Goal: Task Accomplishment & Management: Manage account settings

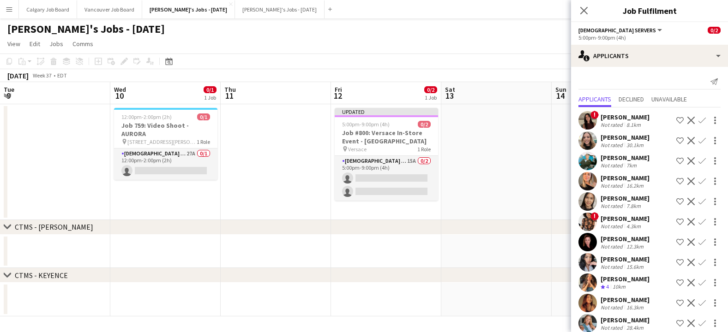
scroll to position [0, 221]
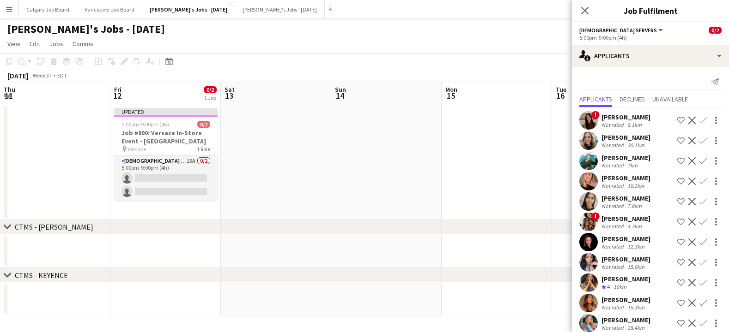
click at [339, 156] on app-date-cell at bounding box center [386, 162] width 110 height 116
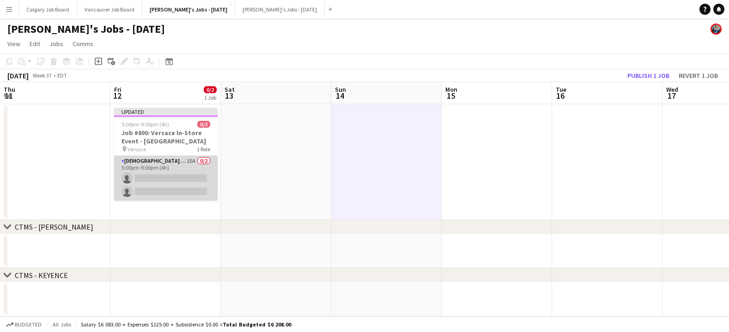
click at [187, 166] on app-card-role "[DEMOGRAPHIC_DATA] Servers 15A 0/2 5:00pm-9:00pm (4h) single-neutral-actions si…" at bounding box center [165, 178] width 103 height 45
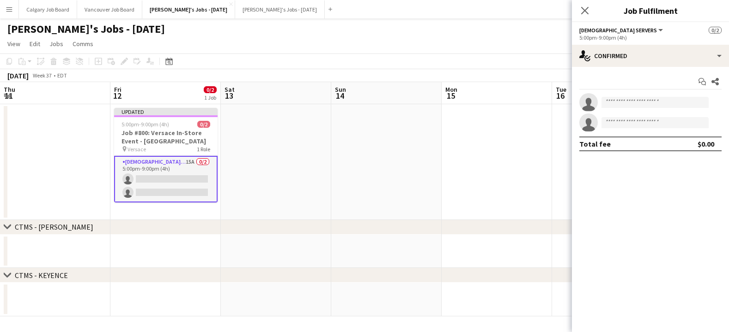
click at [524, 71] on div "[DATE] Week 37 • EDT Publish 1 job Revert 1 job" at bounding box center [364, 75] width 729 height 13
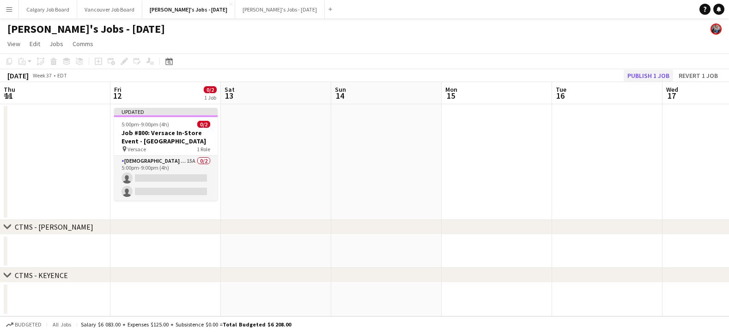
click at [642, 76] on button "Publish 1 job" at bounding box center [647, 76] width 49 height 12
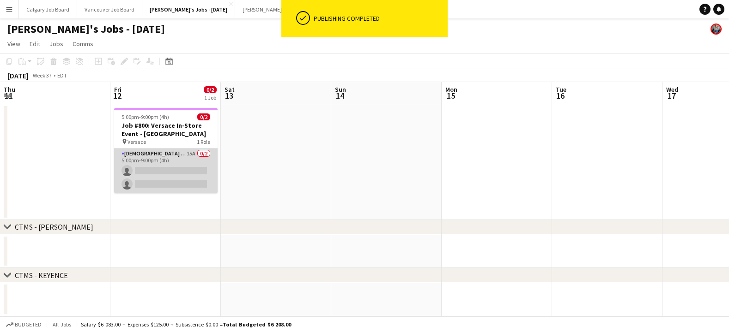
click at [183, 160] on app-card-role "[DEMOGRAPHIC_DATA] Servers 15A 0/2 5:00pm-9:00pm (4h) single-neutral-actions si…" at bounding box center [165, 171] width 103 height 45
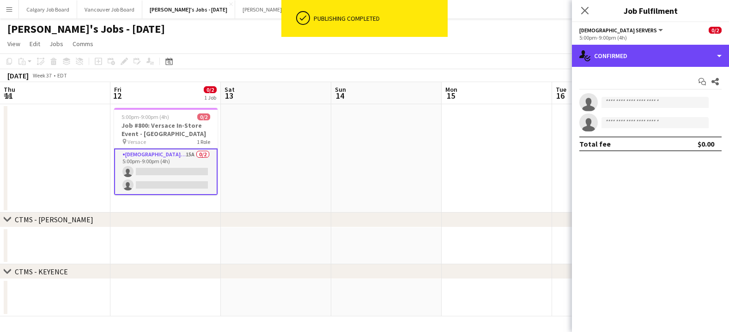
drag, startPoint x: 681, startPoint y: 60, endPoint x: 691, endPoint y: 145, distance: 85.1
click at [681, 61] on div "single-neutral-actions-check-2 Confirmed" at bounding box center [650, 56] width 157 height 22
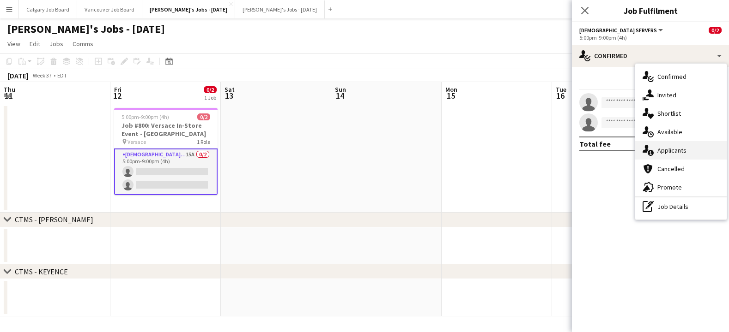
click at [689, 151] on div "single-neutral-actions-information Applicants" at bounding box center [680, 150] width 91 height 18
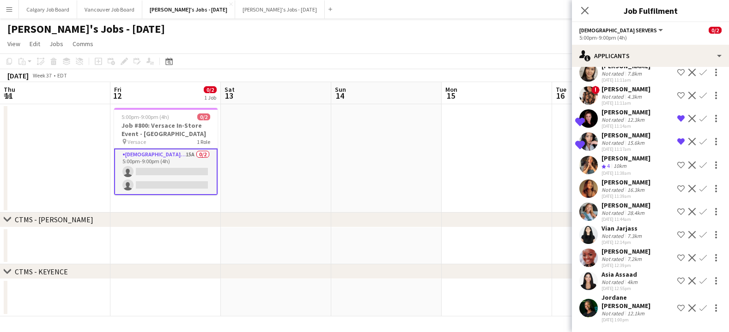
scroll to position [142, 0]
click at [619, 292] on div "[DATE] 12:55pm" at bounding box center [620, 289] width 38 height 6
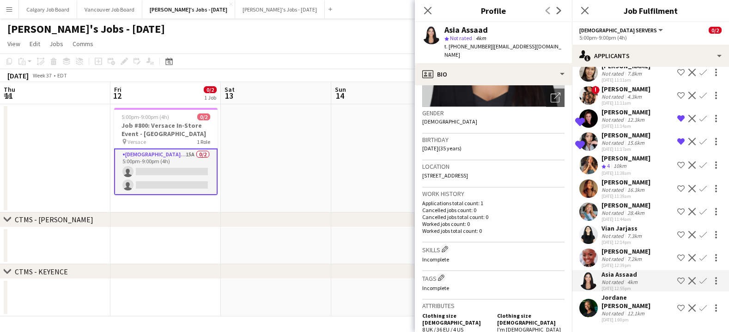
scroll to position [104, 0]
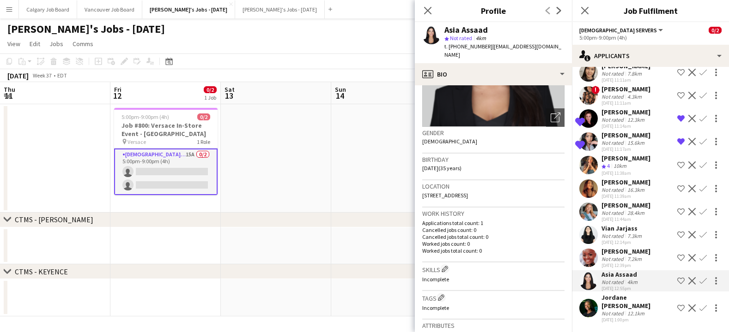
click at [635, 235] on div "7.3km" at bounding box center [634, 236] width 18 height 7
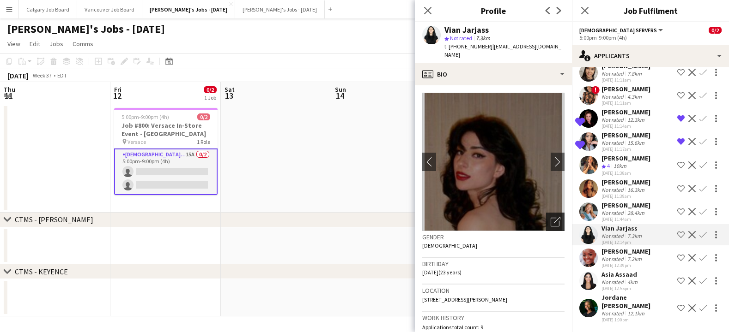
click at [552, 217] on icon "Open photos pop-in" at bounding box center [555, 222] width 10 height 10
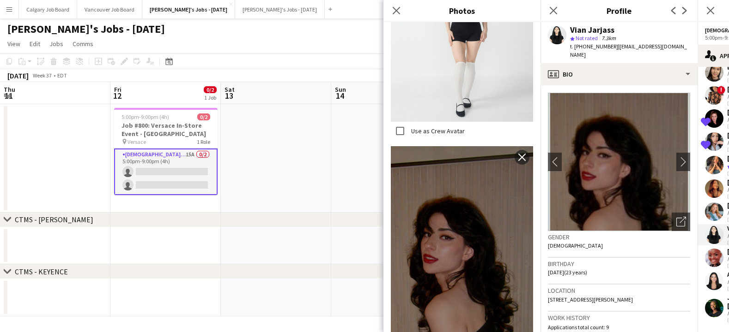
scroll to position [326, 0]
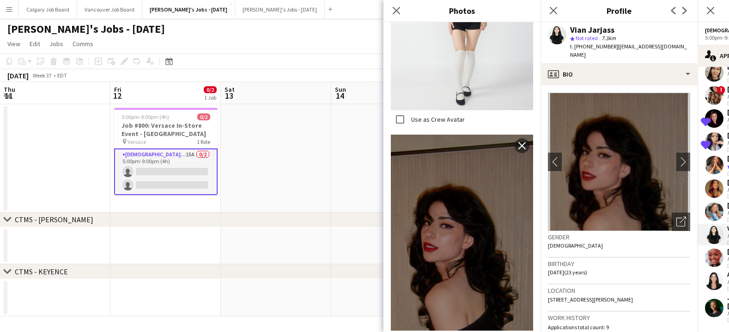
click at [603, 235] on div "Gender [DEMOGRAPHIC_DATA]" at bounding box center [619, 244] width 142 height 27
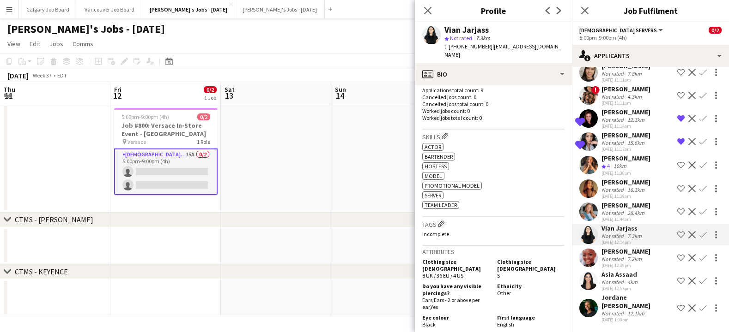
scroll to position [256, 0]
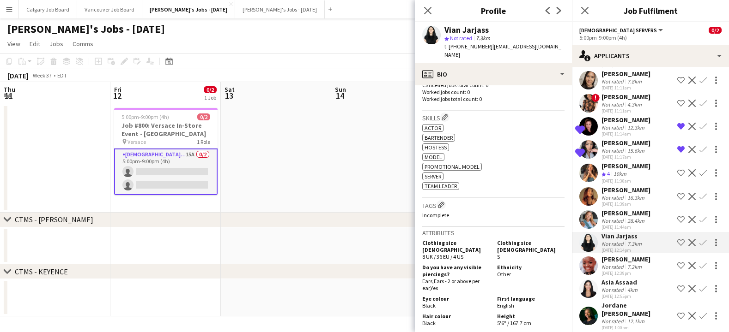
click at [627, 217] on div "28.4km" at bounding box center [635, 220] width 21 height 7
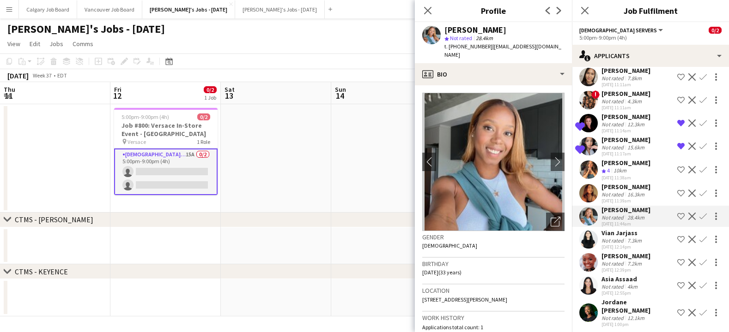
scroll to position [138, 0]
click at [557, 217] on icon "Open photos pop-in" at bounding box center [555, 222] width 10 height 10
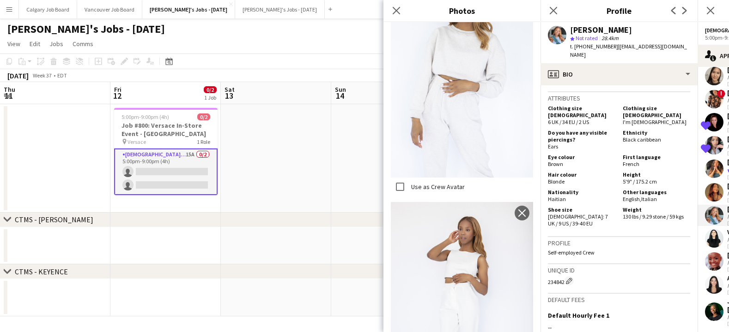
scroll to position [387, 0]
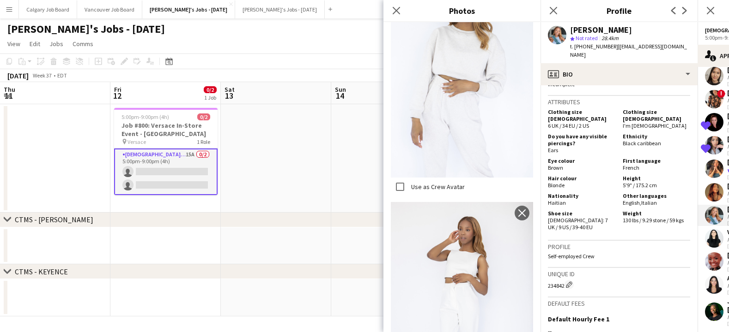
click at [472, 190] on div "Use as Crew Avatar close" at bounding box center [462, 81] width 142 height 234
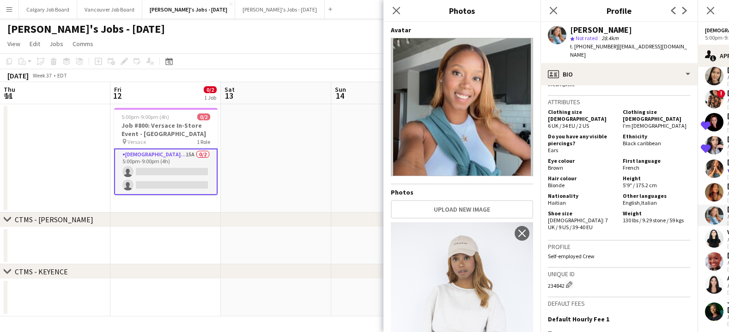
scroll to position [0, 0]
click at [603, 223] on div "Attributes Clothing size [DEMOGRAPHIC_DATA] 6 UK / 34 EU / 2 US Clothing size […" at bounding box center [619, 168] width 142 height 145
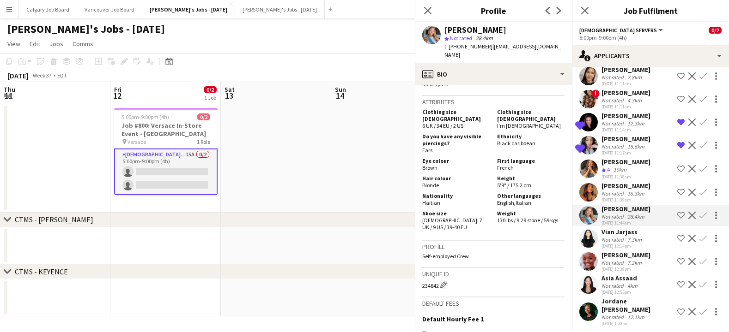
scroll to position [0, 0]
click at [681, 215] on app-icon "Shortlist crew" at bounding box center [680, 215] width 7 height 7
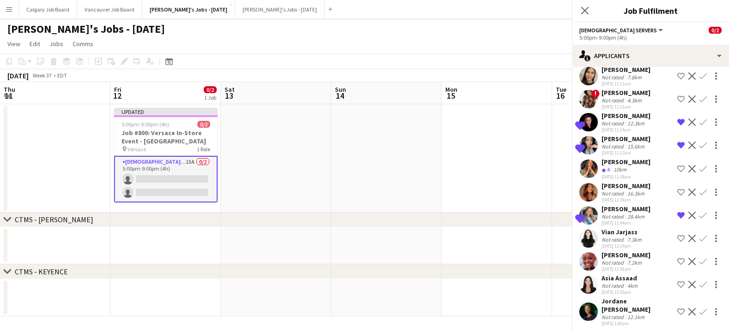
click at [625, 193] on div "16.3km" at bounding box center [635, 193] width 21 height 7
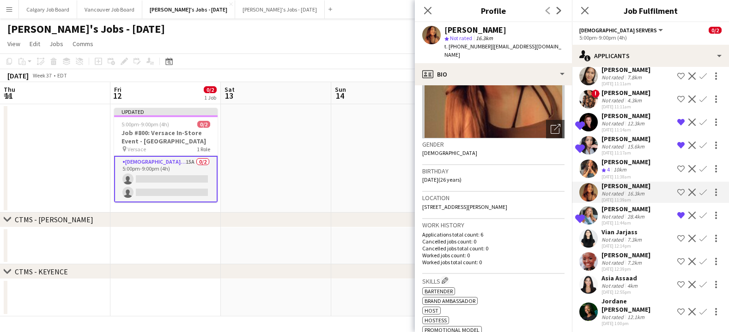
scroll to position [86, 0]
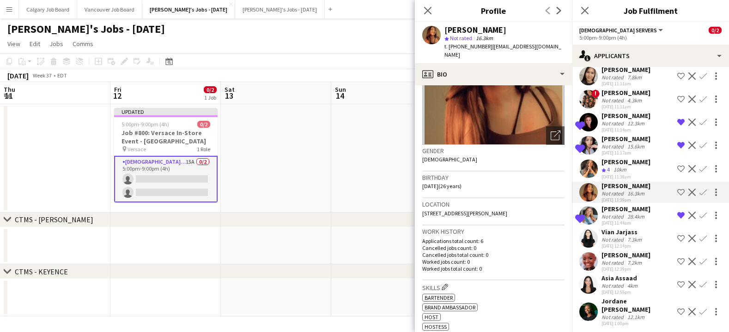
click at [625, 168] on div "10km" at bounding box center [619, 170] width 17 height 8
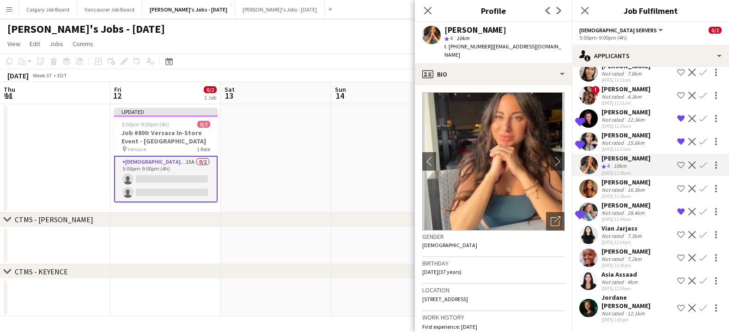
scroll to position [0, 0]
click at [616, 256] on div "[PERSON_NAME]" at bounding box center [625, 251] width 49 height 8
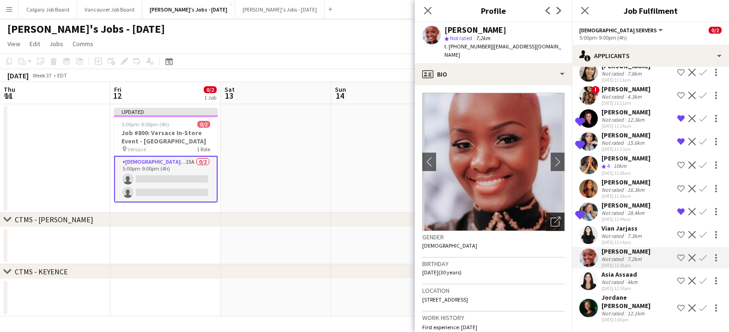
click at [558, 217] on icon "Open photos pop-in" at bounding box center [555, 222] width 10 height 10
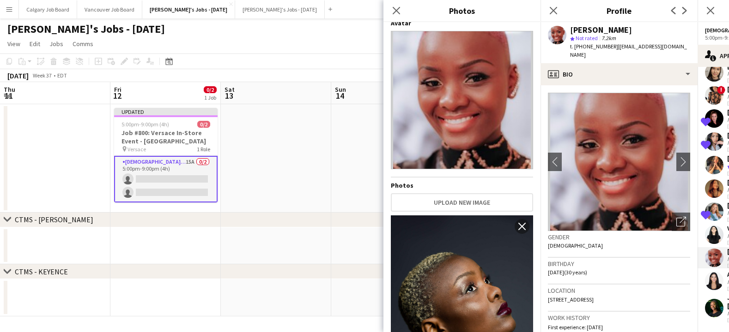
click at [573, 260] on h3 "Birthday" at bounding box center [619, 264] width 142 height 8
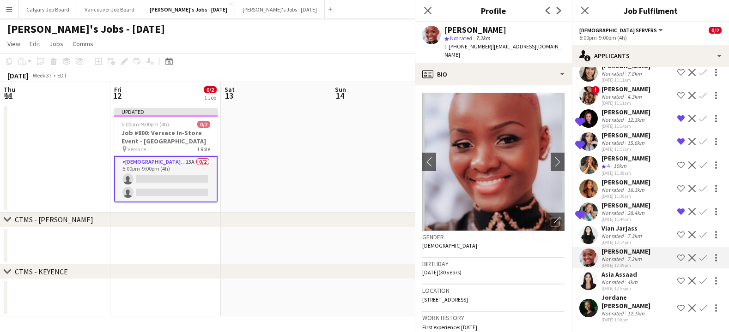
scroll to position [6, 0]
click at [626, 279] on div "Asia Assaad" at bounding box center [620, 275] width 38 height 8
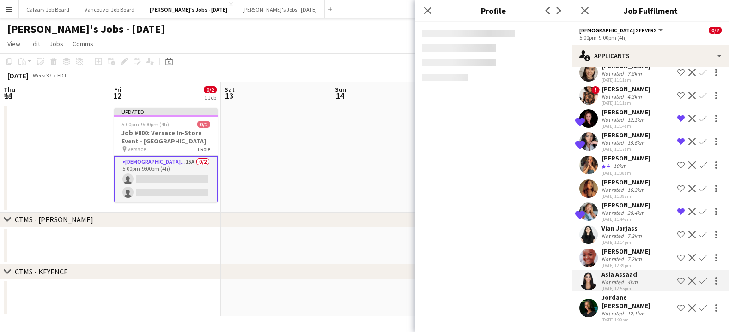
scroll to position [0, 0]
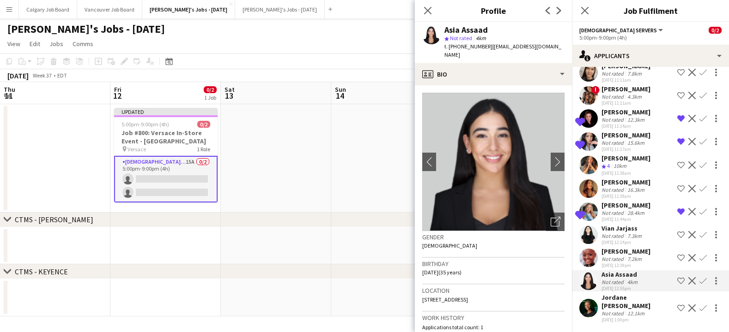
click at [638, 279] on div "Asia Assaad" at bounding box center [620, 275] width 38 height 8
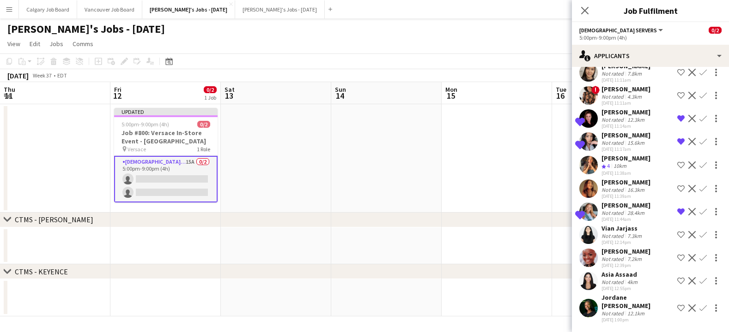
click at [604, 279] on div "Asia Assaad" at bounding box center [620, 275] width 38 height 8
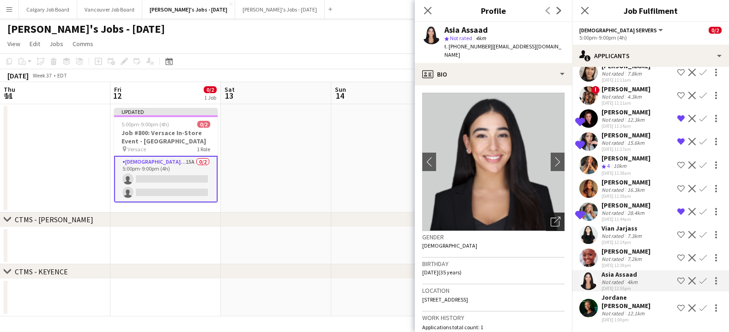
click at [552, 217] on icon "Open photos pop-in" at bounding box center [555, 222] width 10 height 10
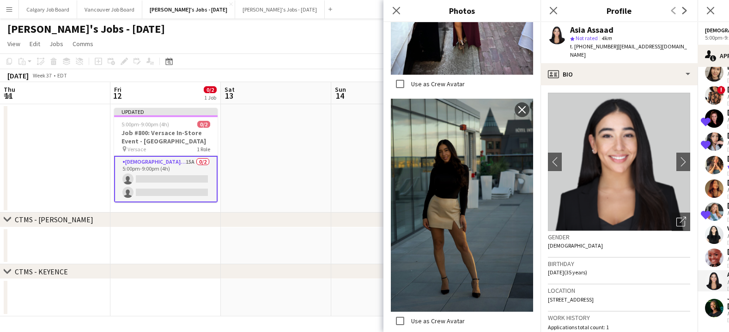
scroll to position [456, 0]
click at [575, 235] on div "Gender [DEMOGRAPHIC_DATA]" at bounding box center [619, 244] width 142 height 27
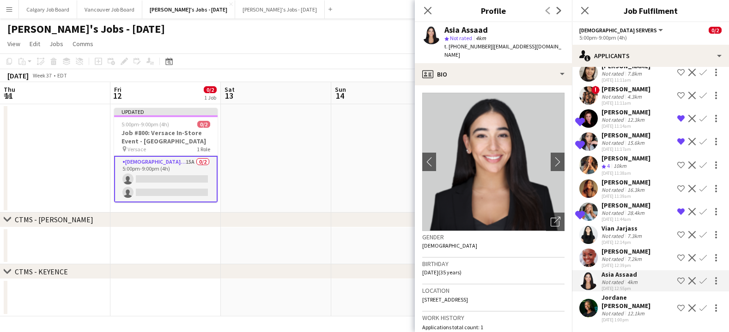
click at [681, 285] on app-icon "Shortlist crew" at bounding box center [680, 280] width 7 height 7
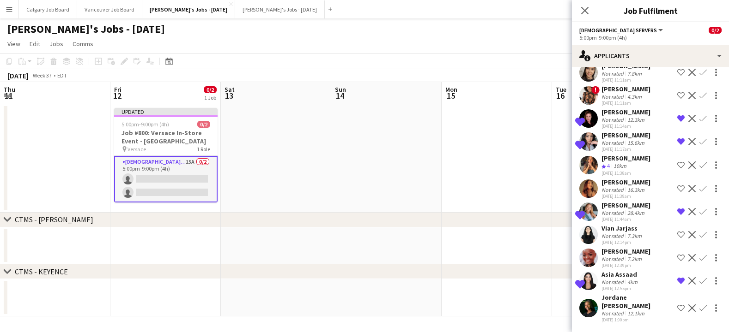
click at [632, 303] on div "Jordane [PERSON_NAME]" at bounding box center [637, 302] width 72 height 17
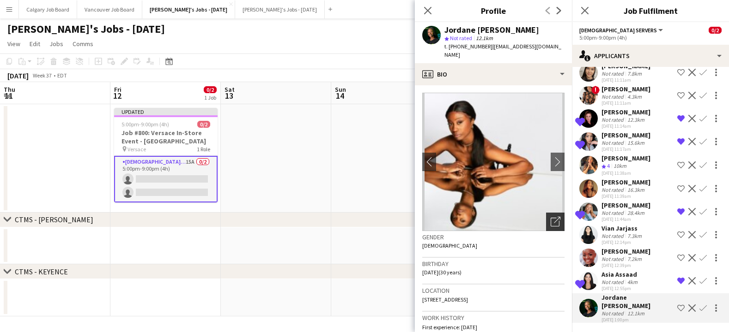
click at [552, 218] on icon at bounding box center [554, 222] width 9 height 9
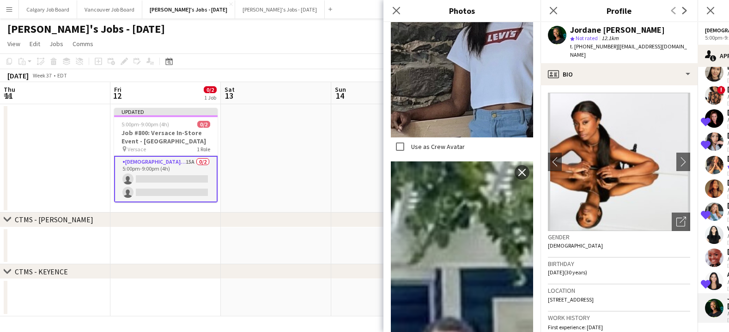
scroll to position [358, 0]
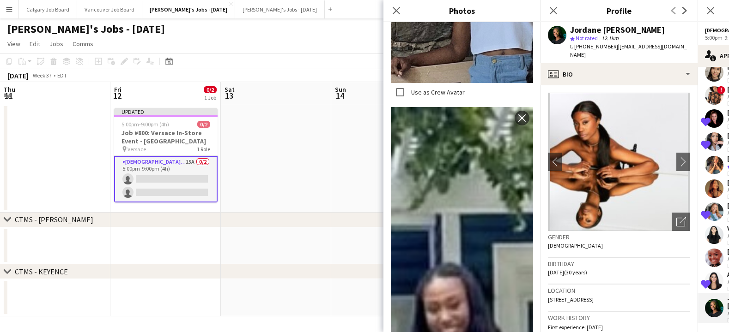
click at [610, 260] on h3 "Birthday" at bounding box center [619, 264] width 142 height 8
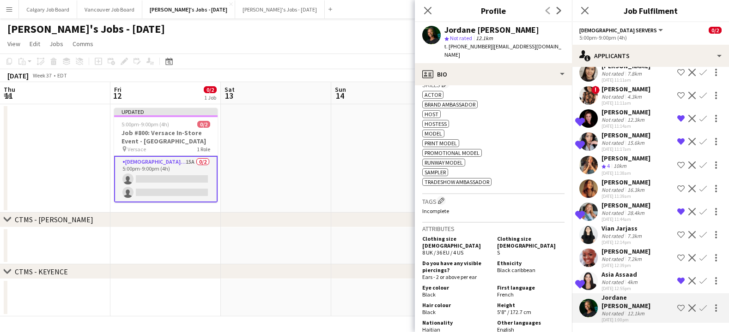
scroll to position [317, 0]
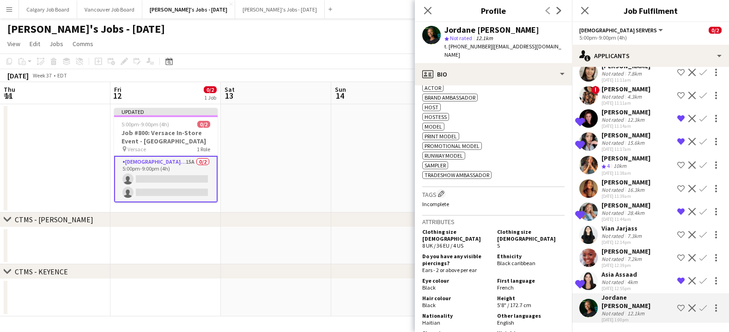
click at [681, 311] on app-icon "Shortlist crew" at bounding box center [680, 308] width 7 height 7
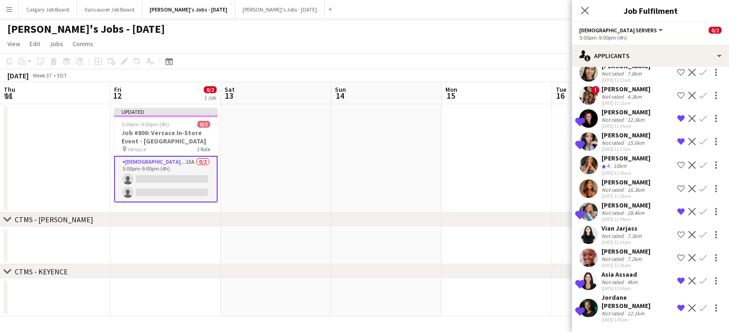
click at [630, 240] on div "[DATE] 12:14pm" at bounding box center [622, 243] width 42 height 6
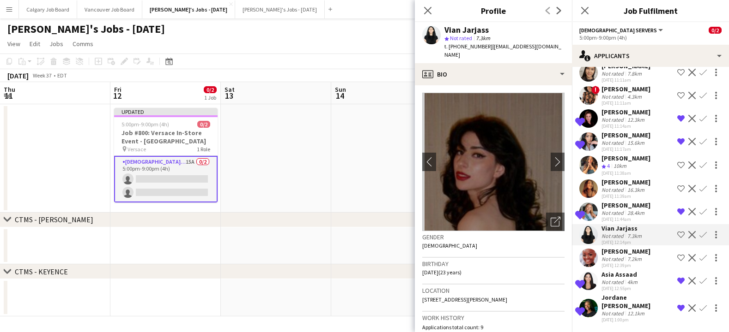
scroll to position [142, 0]
click at [623, 256] on div "[PERSON_NAME]" at bounding box center [625, 251] width 49 height 8
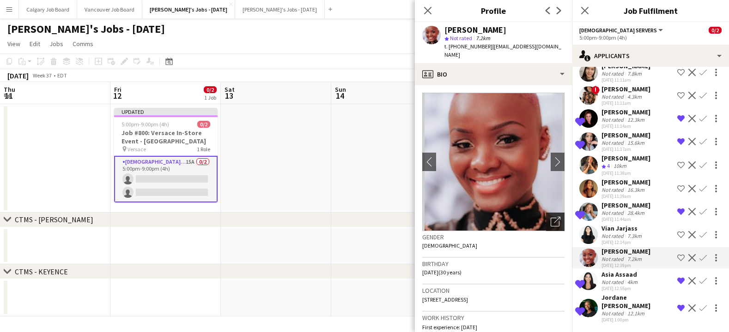
click at [553, 221] on div "Open photos pop-in" at bounding box center [555, 222] width 18 height 18
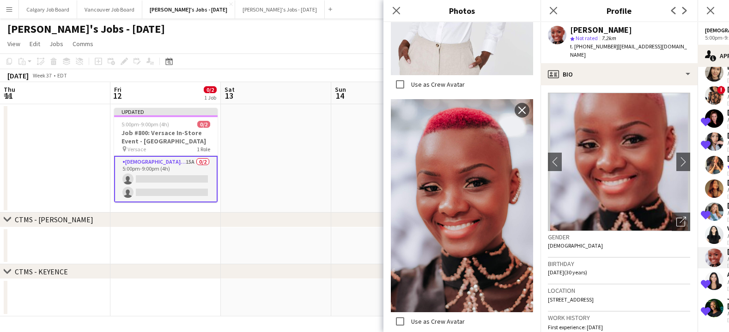
scroll to position [1058, 0]
click at [591, 241] on div "Gender [DEMOGRAPHIC_DATA]" at bounding box center [619, 244] width 142 height 27
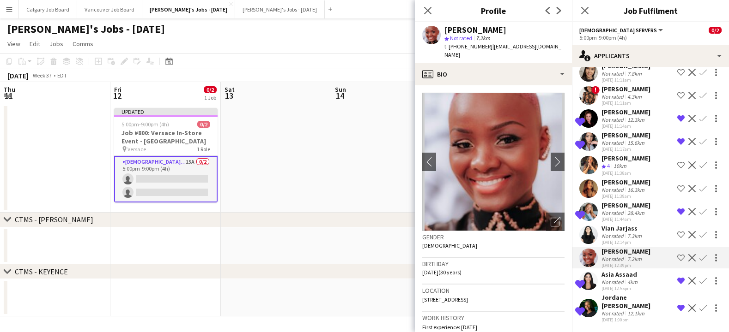
click at [678, 262] on app-icon "Shortlist crew" at bounding box center [680, 257] width 7 height 7
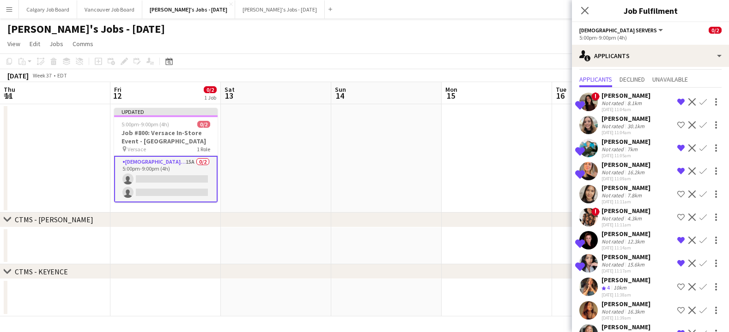
scroll to position [17, 0]
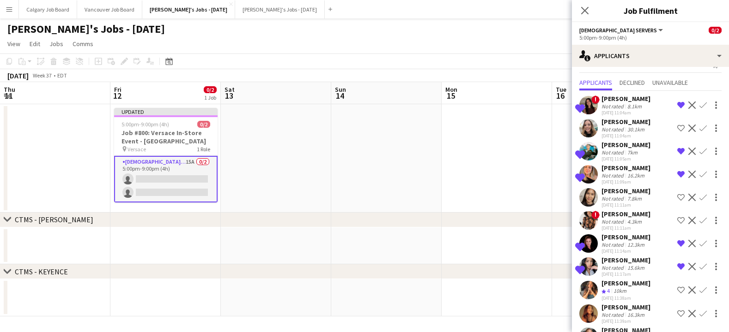
click at [621, 193] on div "[PERSON_NAME]" at bounding box center [625, 191] width 49 height 8
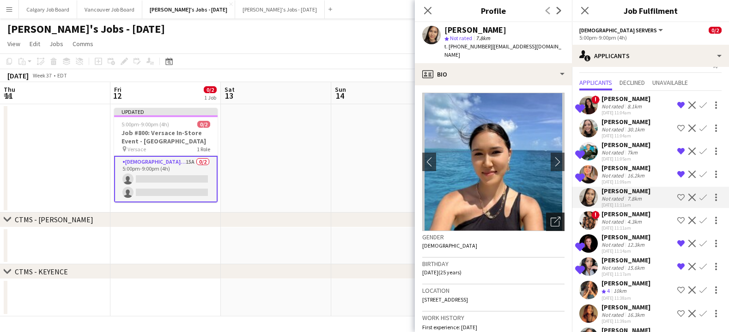
click at [556, 217] on icon "Open photos pop-in" at bounding box center [555, 222] width 10 height 10
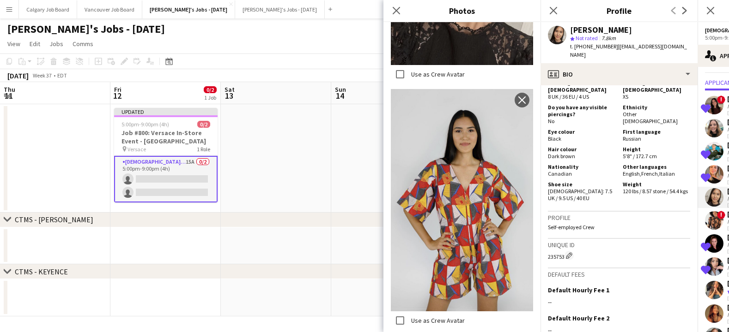
scroll to position [822, 0]
click at [583, 224] on p "Self-employed Crew" at bounding box center [619, 227] width 142 height 7
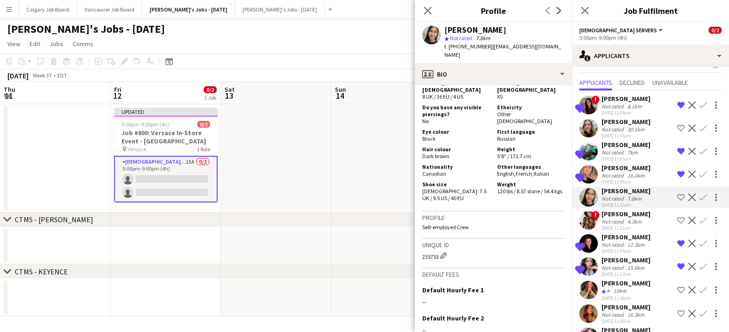
click at [615, 132] on div "Not rated" at bounding box center [613, 129] width 24 height 7
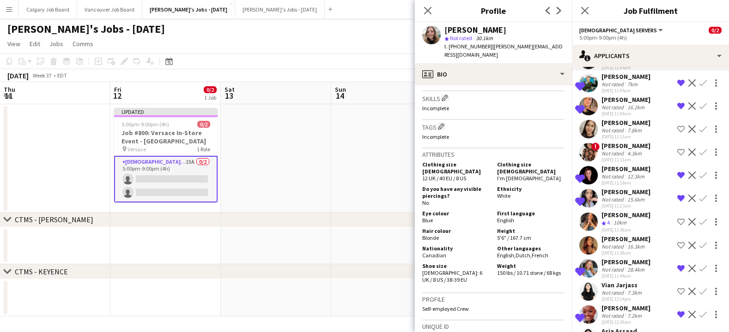
scroll to position [84, 0]
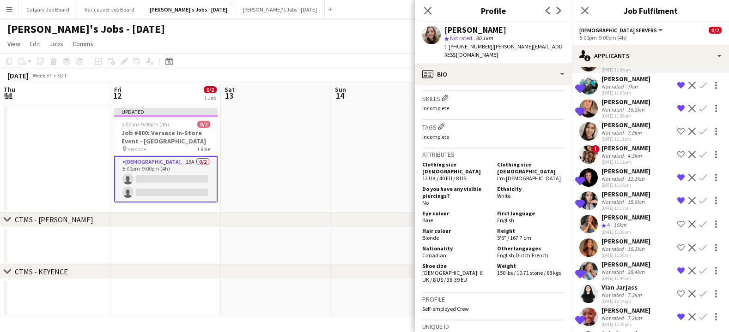
click at [620, 153] on div "Not rated" at bounding box center [613, 155] width 24 height 7
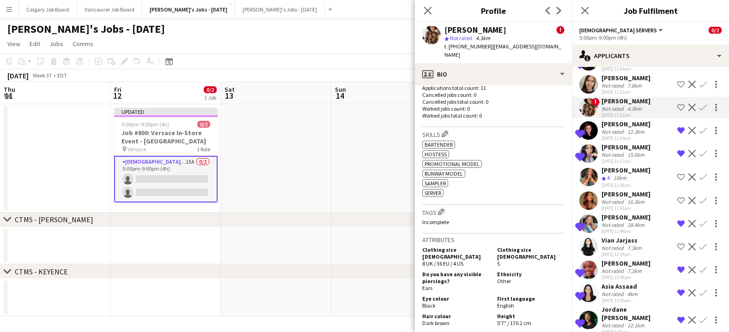
scroll to position [138, 0]
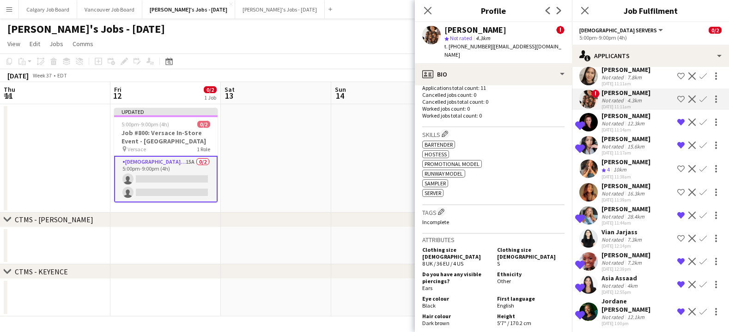
click at [620, 192] on div "Not rated" at bounding box center [613, 193] width 24 height 7
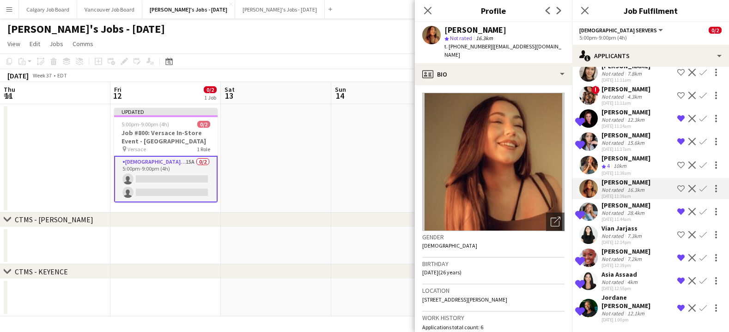
scroll to position [0, 0]
click at [615, 232] on div "Vian Jarjass" at bounding box center [622, 228] width 42 height 8
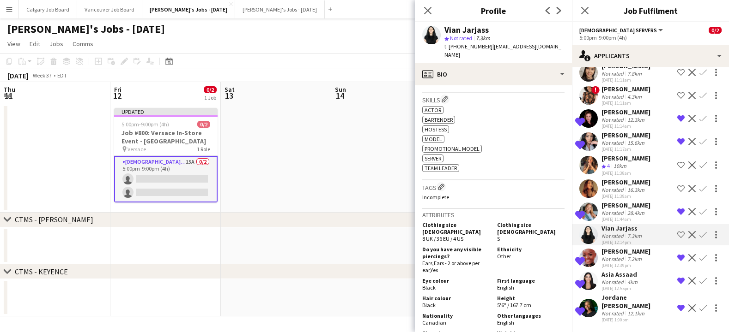
scroll to position [289, 0]
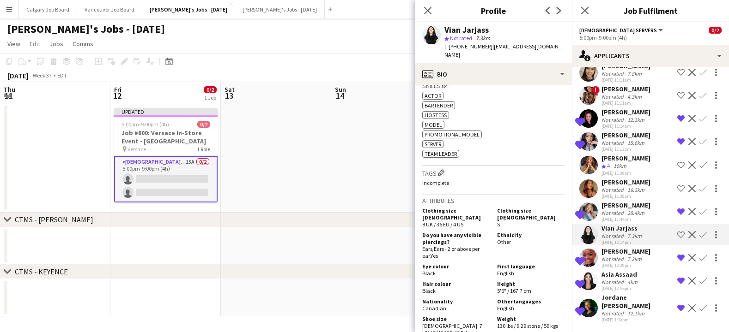
click at [682, 235] on app-icon "Shortlist crew" at bounding box center [680, 234] width 7 height 7
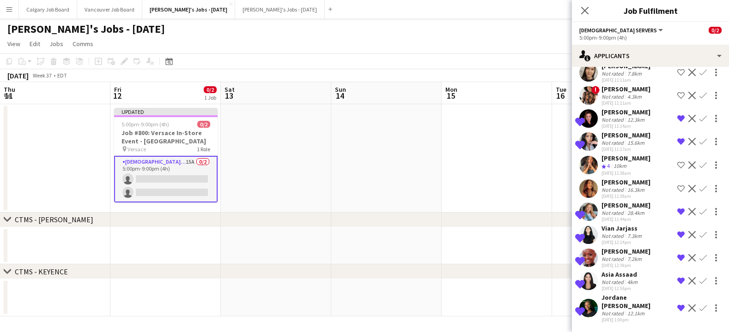
scroll to position [0, 0]
click at [478, 222] on div "chevron-right CTMS - [GEOGRAPHIC_DATA]" at bounding box center [364, 220] width 729 height 15
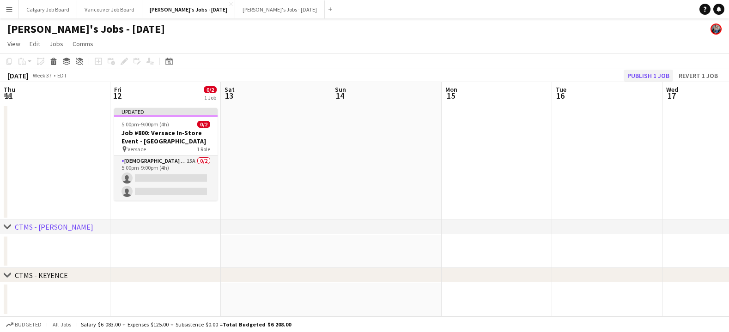
click at [641, 71] on button "Publish 1 job" at bounding box center [647, 76] width 49 height 12
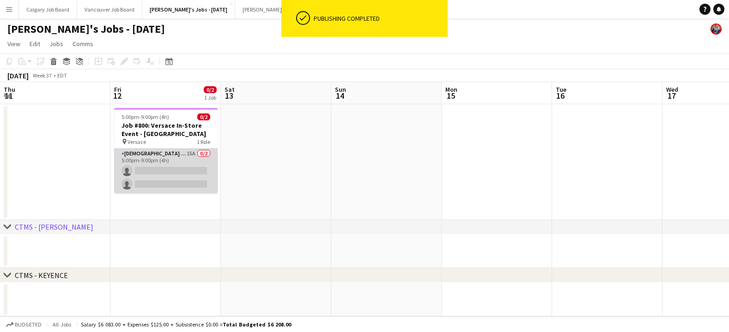
click at [206, 181] on app-card-role "[DEMOGRAPHIC_DATA] Servers 15A 0/2 5:00pm-9:00pm (4h) single-neutral-actions si…" at bounding box center [165, 171] width 103 height 45
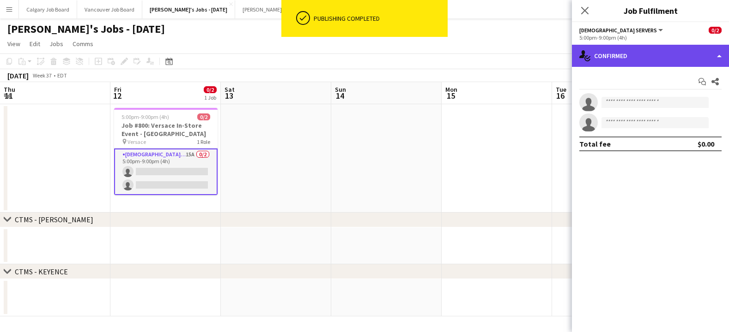
click at [632, 63] on div "single-neutral-actions-check-2 Confirmed" at bounding box center [650, 56] width 157 height 22
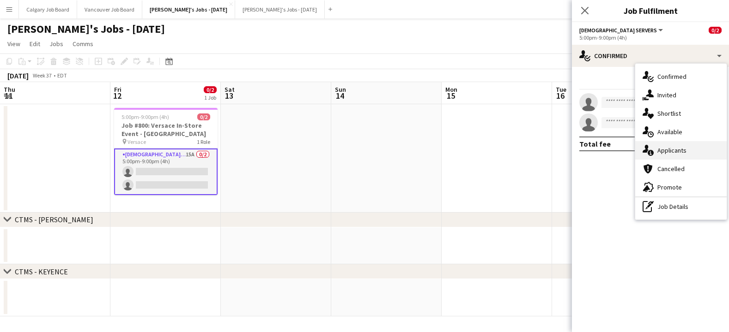
click at [674, 150] on span "Applicants" at bounding box center [671, 150] width 29 height 8
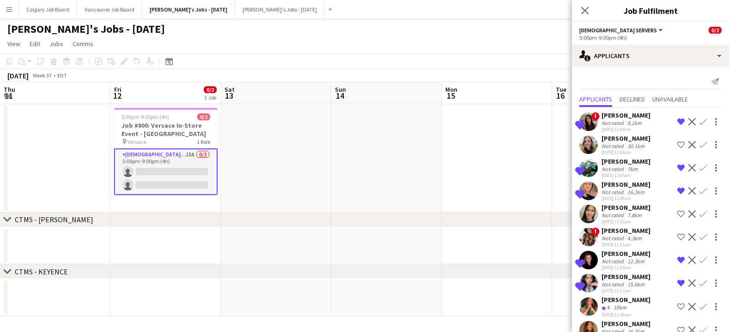
click at [623, 172] on div "Not rated" at bounding box center [613, 169] width 24 height 7
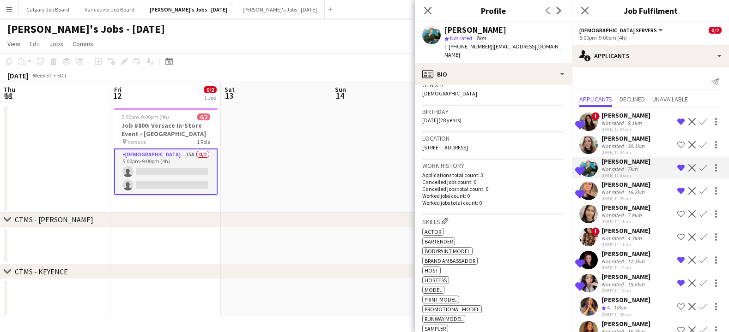
scroll to position [136, 0]
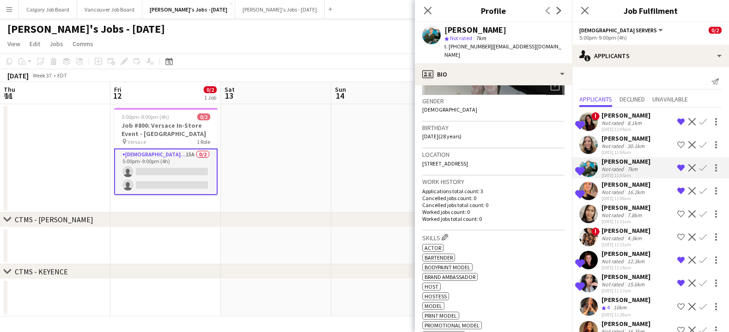
click at [629, 121] on div "8.1km" at bounding box center [634, 123] width 18 height 7
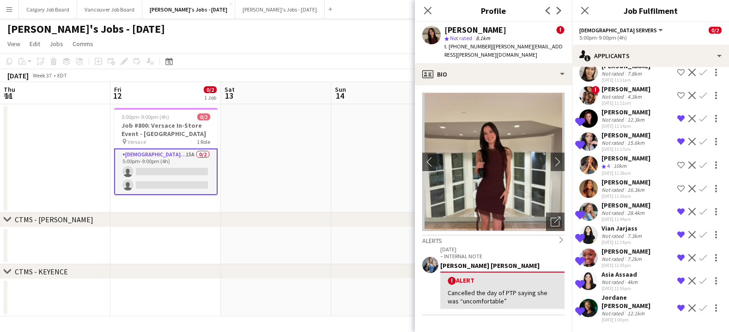
scroll to position [0, 0]
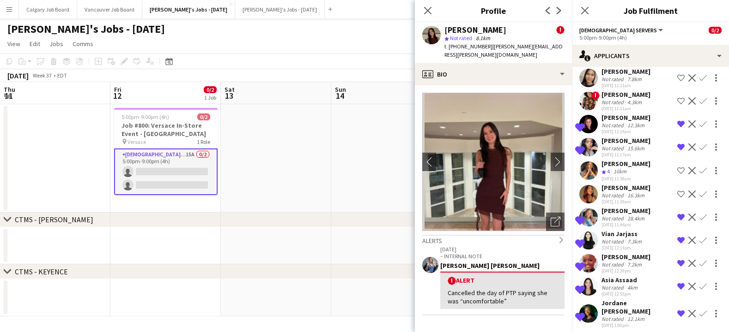
click at [613, 291] on div "Not rated" at bounding box center [613, 287] width 24 height 7
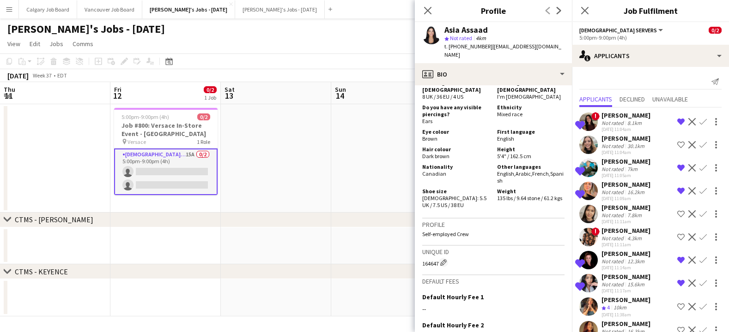
click at [628, 191] on div "16.2km" at bounding box center [635, 192] width 21 height 7
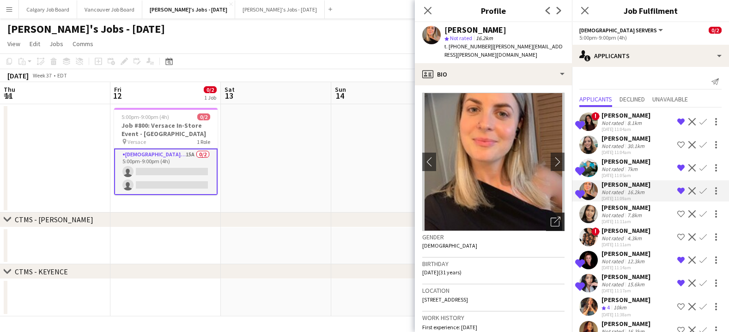
click at [554, 217] on icon "Open photos pop-in" at bounding box center [555, 222] width 10 height 10
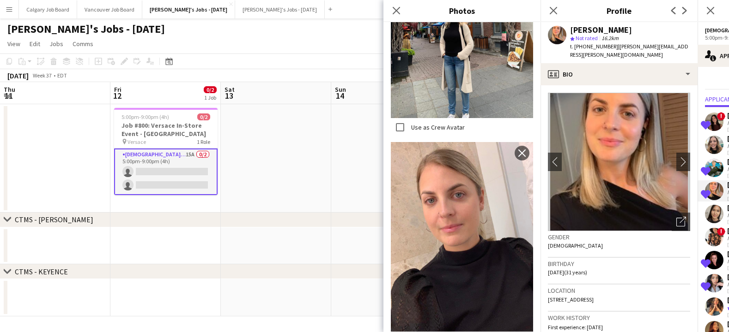
click at [609, 233] on h3 "Gender" at bounding box center [619, 237] width 142 height 8
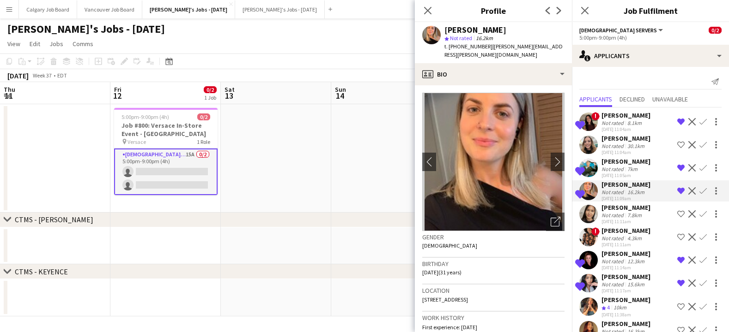
click at [616, 170] on div "Not rated" at bounding box center [613, 169] width 24 height 7
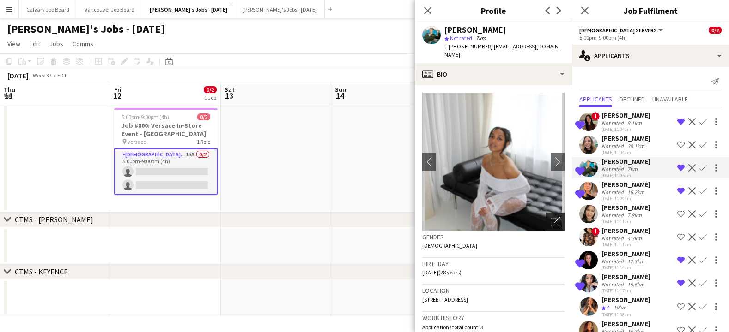
click at [552, 217] on icon "Open photos pop-in" at bounding box center [555, 222] width 10 height 10
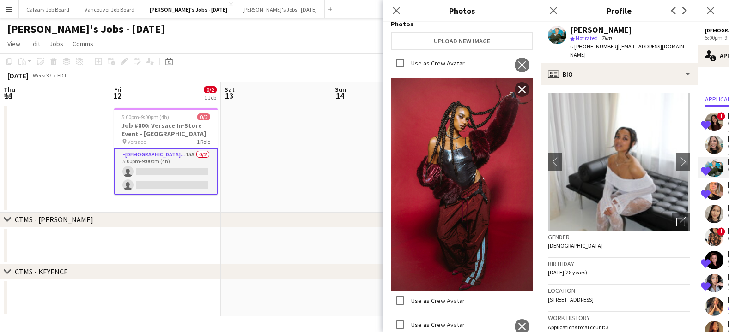
scroll to position [117, 0]
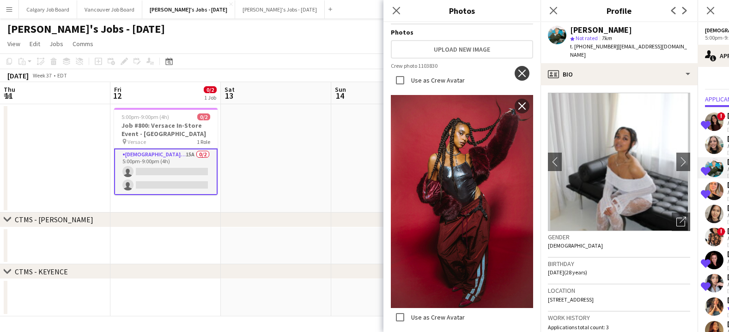
click at [519, 78] on button "close" at bounding box center [521, 73] width 15 height 15
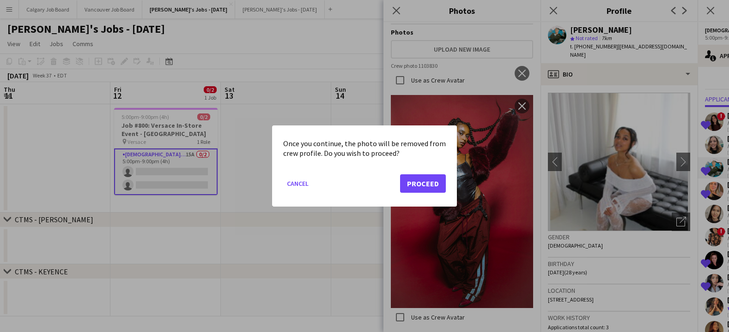
click at [425, 181] on button "Proceed" at bounding box center [423, 184] width 46 height 18
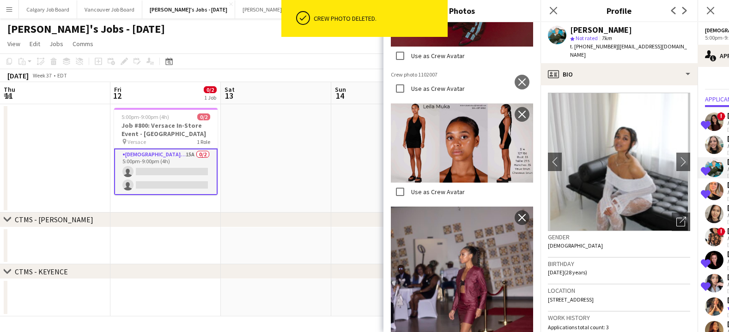
scroll to position [352, 0]
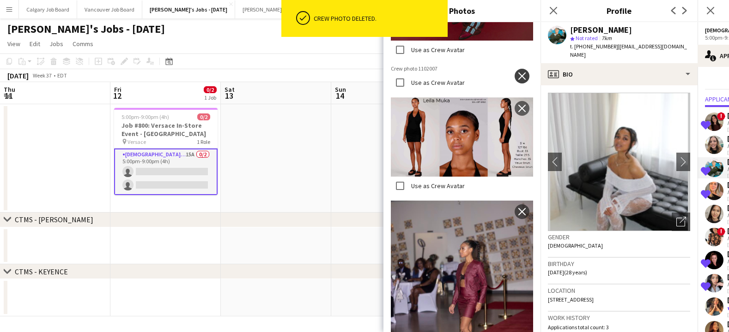
click at [523, 75] on app-icon "close" at bounding box center [521, 75] width 9 height 7
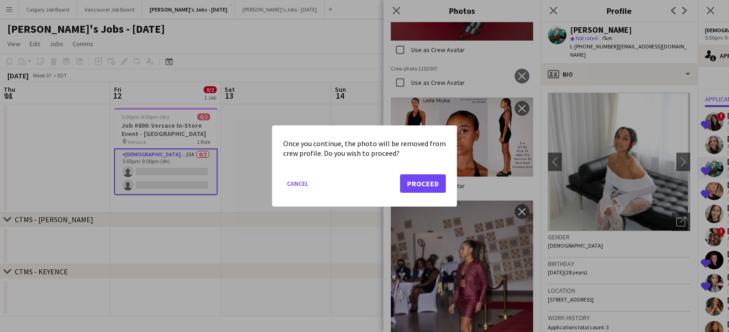
click at [421, 181] on button "Proceed" at bounding box center [423, 184] width 46 height 18
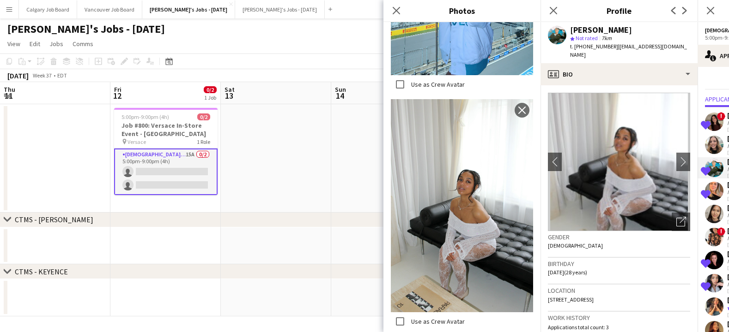
scroll to position [1411, 0]
click at [649, 260] on h3 "Birthday" at bounding box center [619, 264] width 142 height 8
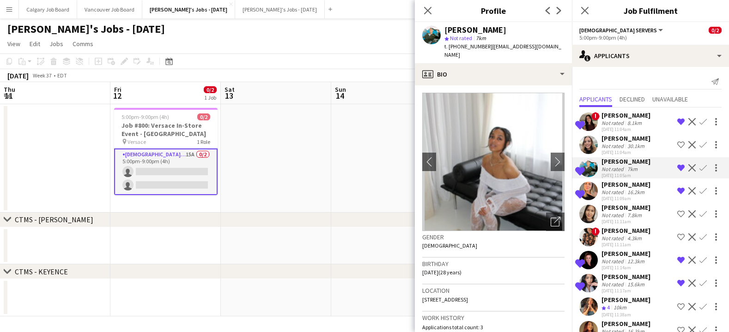
click at [624, 211] on div "[PERSON_NAME]" at bounding box center [625, 208] width 49 height 8
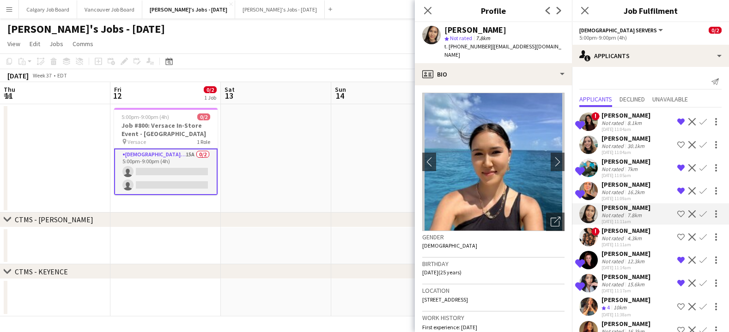
click at [681, 216] on app-icon "Shortlist crew" at bounding box center [680, 214] width 7 height 7
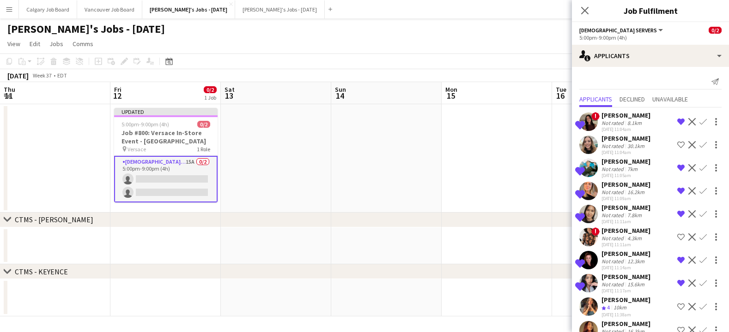
click at [631, 235] on div "[PERSON_NAME]" at bounding box center [625, 231] width 49 height 8
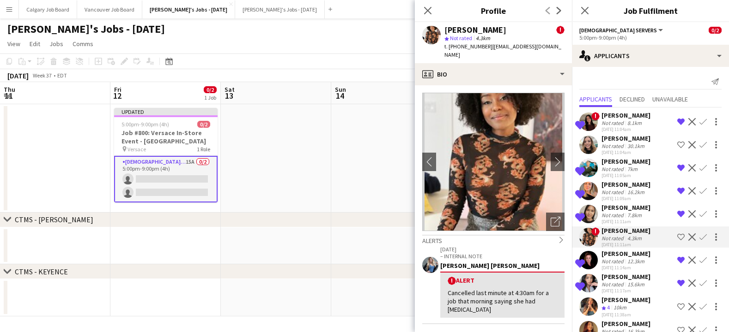
click at [630, 258] on div "12.3km" at bounding box center [635, 261] width 21 height 7
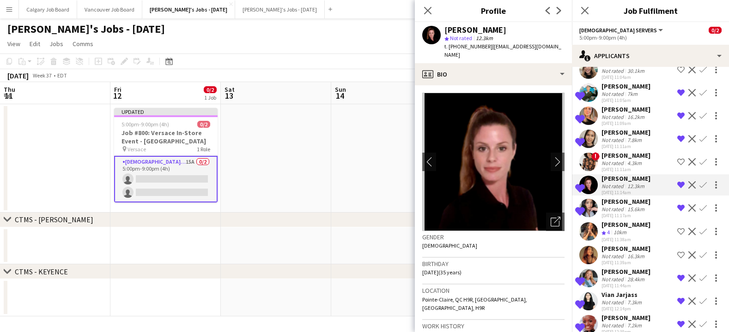
scroll to position [80, 0]
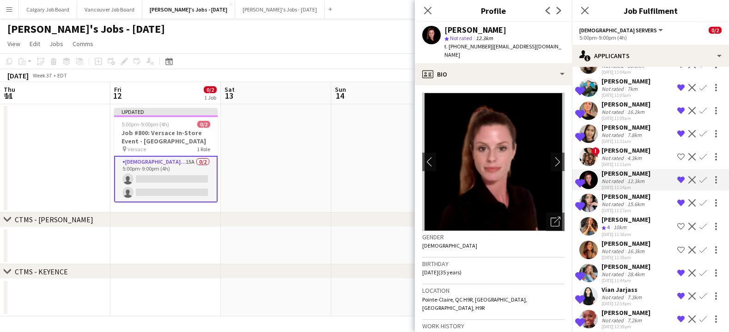
click at [623, 207] on div "Not rated" at bounding box center [613, 204] width 24 height 7
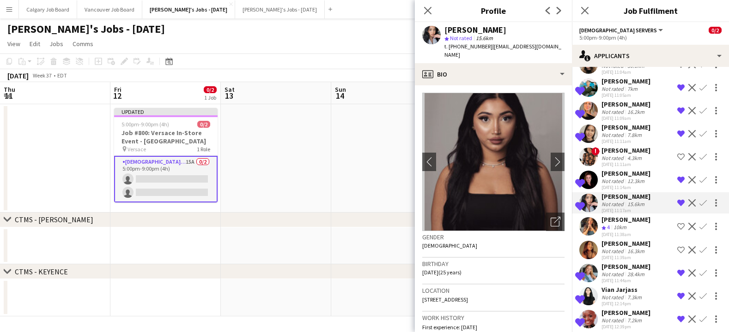
scroll to position [0, 0]
click at [555, 217] on icon "Open photos pop-in" at bounding box center [555, 222] width 10 height 10
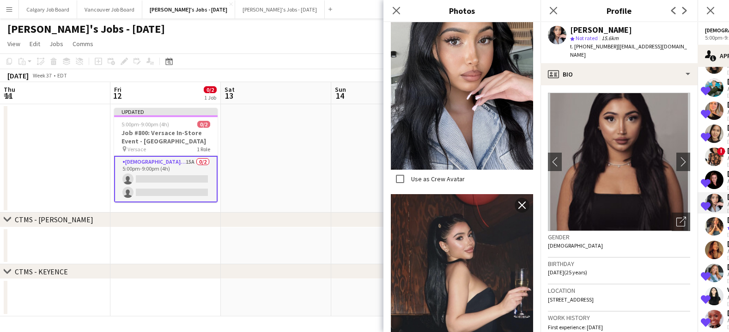
scroll to position [1135, 0]
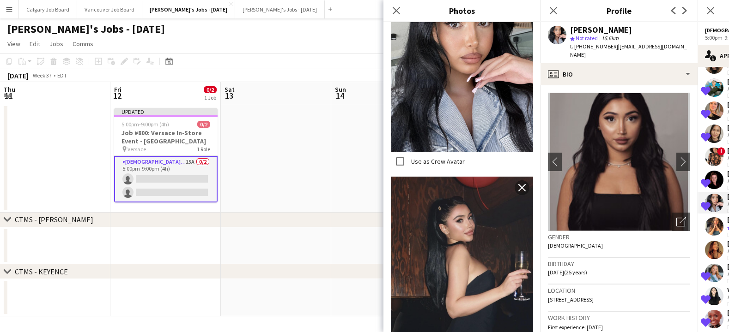
click at [573, 233] on h3 "Gender" at bounding box center [619, 237] width 142 height 8
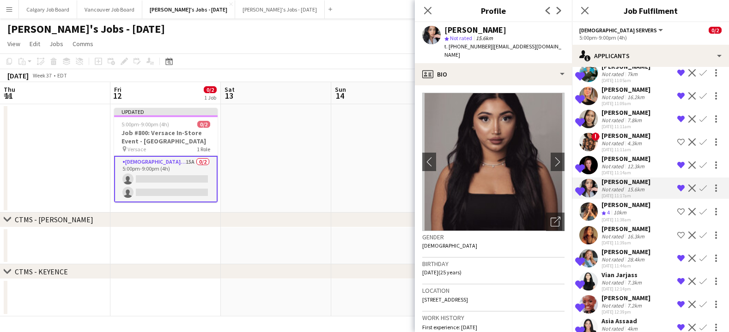
scroll to position [116, 0]
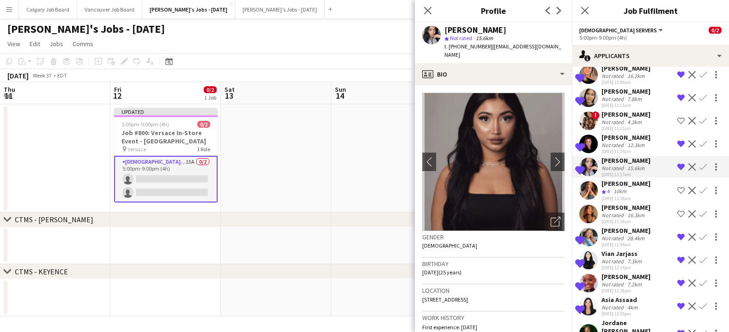
click at [622, 220] on div "[DATE] 11:39am" at bounding box center [625, 222] width 49 height 6
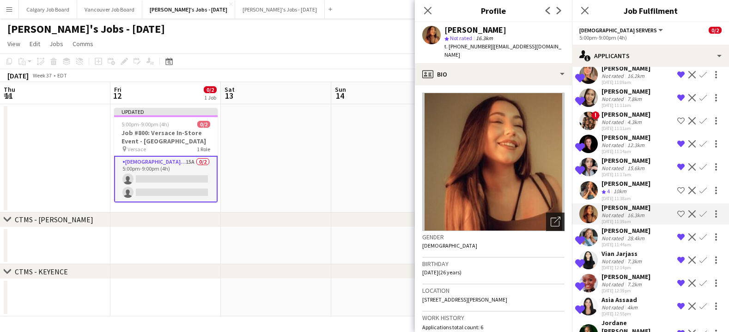
click at [556, 217] on icon "Open photos pop-in" at bounding box center [555, 222] width 10 height 10
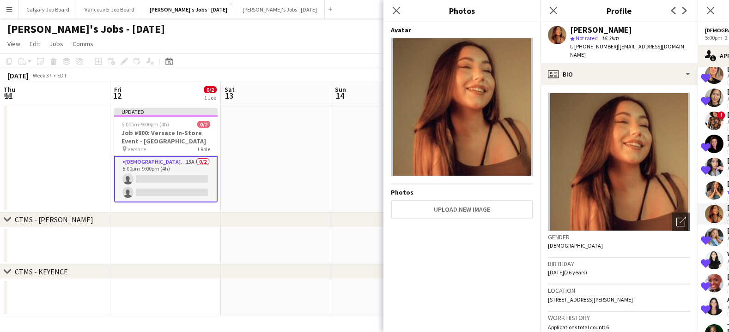
click at [640, 85] on app-crew-profile-bio "Open photos pop-in Gender [DEMOGRAPHIC_DATA] Birthday [DEMOGRAPHIC_DATA] (26 ye…" at bounding box center [618, 208] width 157 height 247
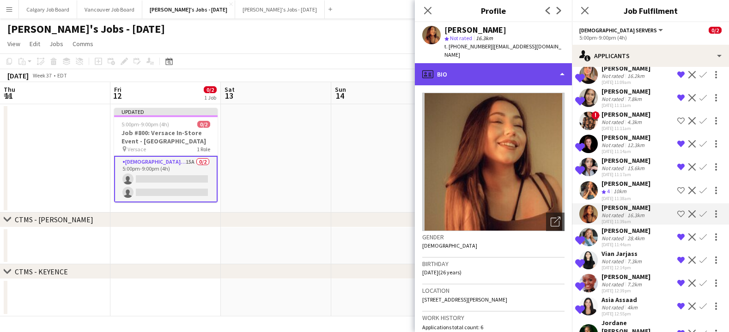
click at [508, 74] on div "profile Bio" at bounding box center [493, 74] width 157 height 22
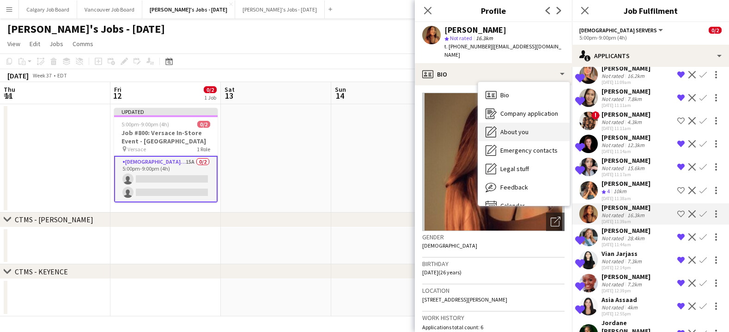
click at [507, 128] on span "About you" at bounding box center [514, 132] width 28 height 8
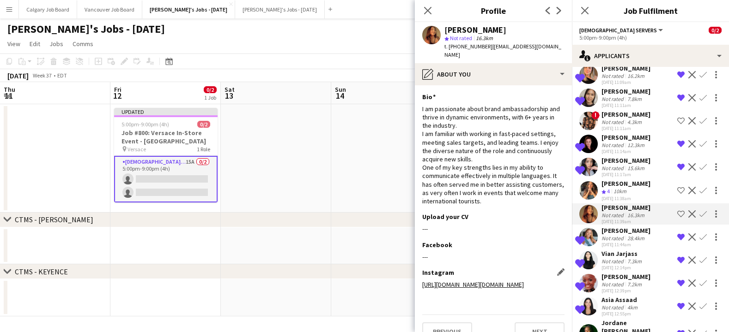
click at [478, 281] on link "[URL][DOMAIN_NAME][DOMAIN_NAME]" at bounding box center [473, 285] width 102 height 8
drag, startPoint x: 452, startPoint y: 46, endPoint x: 485, endPoint y: 46, distance: 33.2
click at [485, 46] on div "t. [PHONE_NUMBER] | [PERSON_NAME][EMAIL_ADDRESS][DOMAIN_NAME]" at bounding box center [504, 50] width 120 height 17
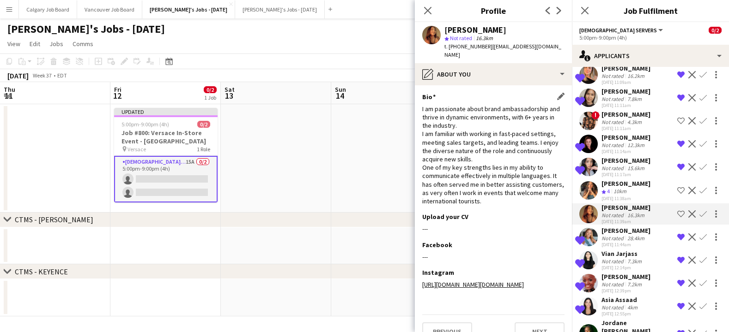
click at [491, 128] on div "I am passionate about brand ambassadorship and thrive in dynamic environments, …" at bounding box center [493, 155] width 142 height 101
drag, startPoint x: 453, startPoint y: 45, endPoint x: 482, endPoint y: 46, distance: 29.1
click at [482, 45] on span "t. [PHONE_NUMBER]" at bounding box center [468, 46] width 48 height 7
copy span "5146919525"
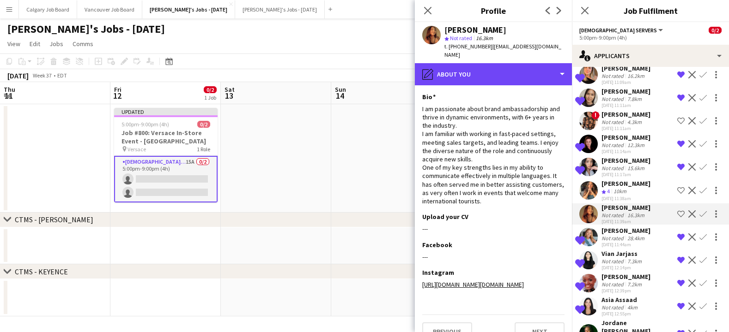
drag, startPoint x: 524, startPoint y: 75, endPoint x: 525, endPoint y: 80, distance: 5.0
click at [524, 76] on div "pencil4 About you" at bounding box center [493, 74] width 157 height 22
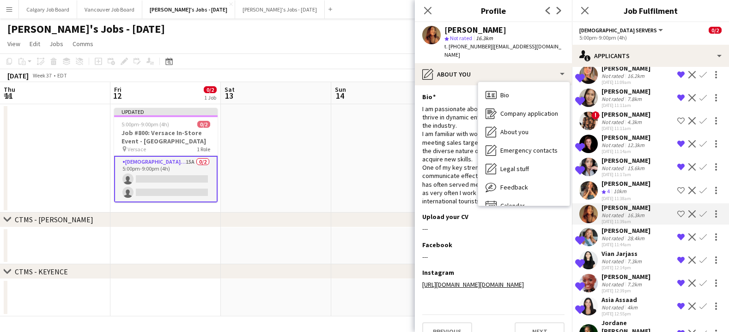
click at [459, 85] on app-section-data-types "Bio Edit this field I am passionate about brand ambassadorship and thrive in dy…" at bounding box center [493, 208] width 157 height 247
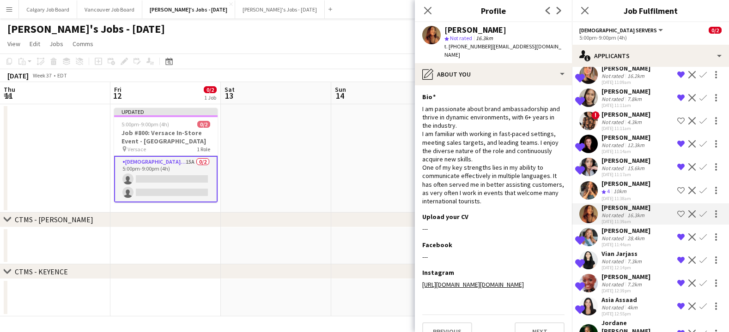
click at [436, 36] on app-user-avatar at bounding box center [431, 35] width 18 height 18
drag, startPoint x: 453, startPoint y: 30, endPoint x: 456, endPoint y: 35, distance: 5.4
click at [453, 30] on div "[PERSON_NAME]" at bounding box center [475, 30] width 62 height 8
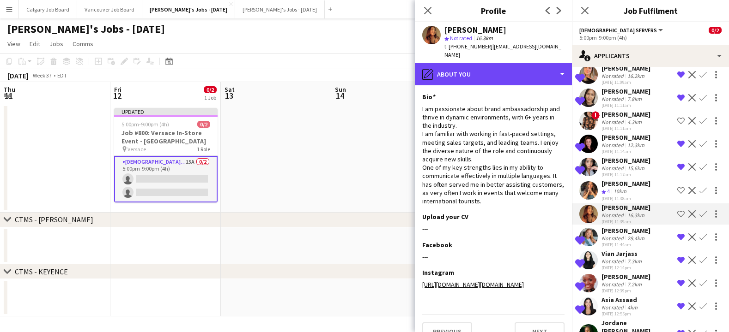
drag, startPoint x: 479, startPoint y: 70, endPoint x: 510, endPoint y: 125, distance: 63.1
click at [480, 70] on div "pencil4 About you" at bounding box center [493, 74] width 157 height 22
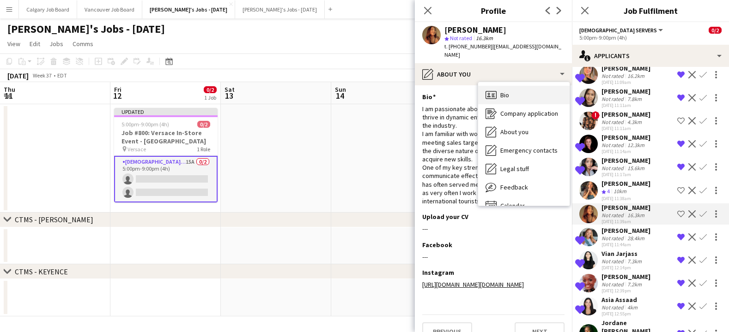
click at [516, 86] on div "Bio Bio" at bounding box center [523, 95] width 91 height 18
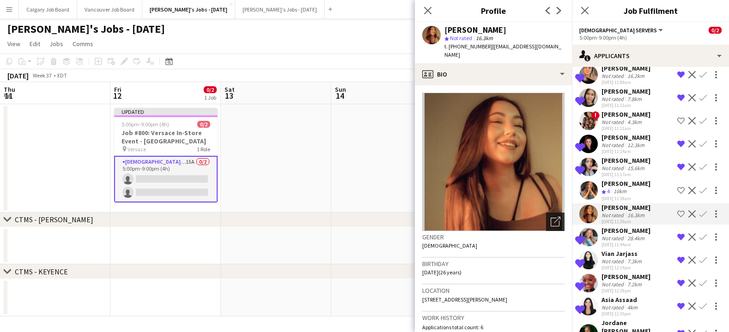
click at [552, 218] on icon at bounding box center [554, 222] width 9 height 9
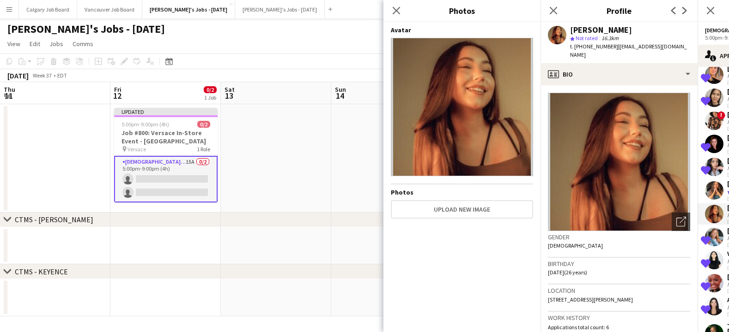
click at [641, 260] on h3 "Birthday" at bounding box center [619, 264] width 142 height 8
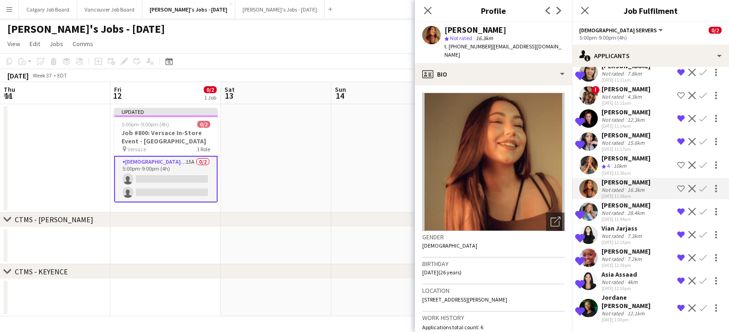
click at [624, 279] on div "Asia Assaad" at bounding box center [620, 275] width 38 height 8
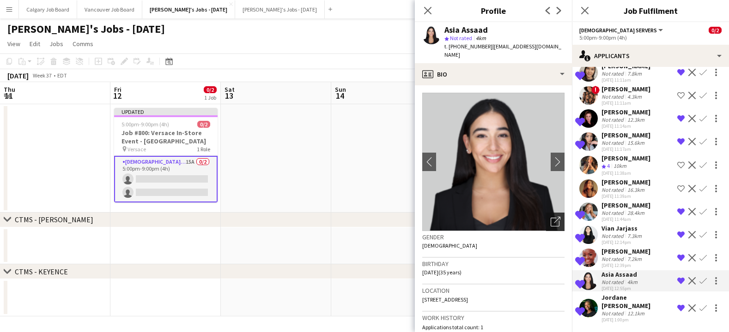
click at [552, 218] on icon at bounding box center [554, 222] width 9 height 9
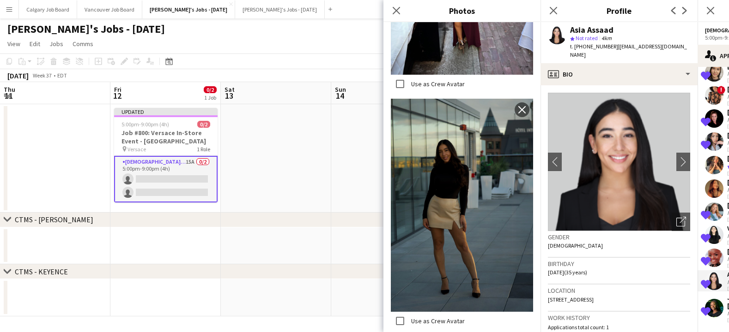
scroll to position [456, 0]
click at [642, 219] on img at bounding box center [619, 162] width 142 height 139
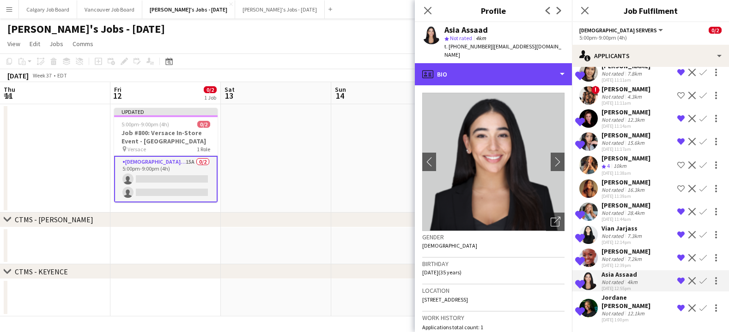
drag, startPoint x: 536, startPoint y: 72, endPoint x: 535, endPoint y: 81, distance: 8.4
click at [536, 73] on div "profile Bio" at bounding box center [493, 74] width 157 height 22
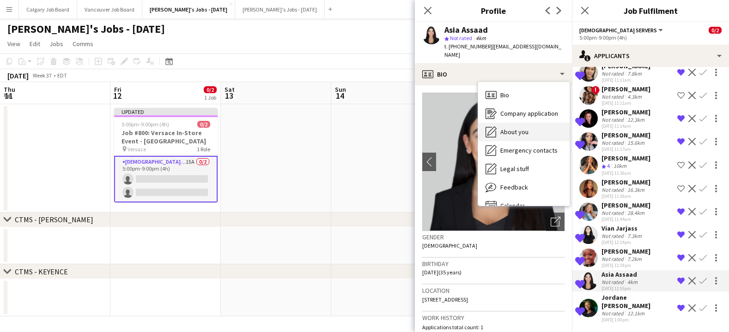
click at [532, 123] on div "About you About you" at bounding box center [523, 132] width 91 height 18
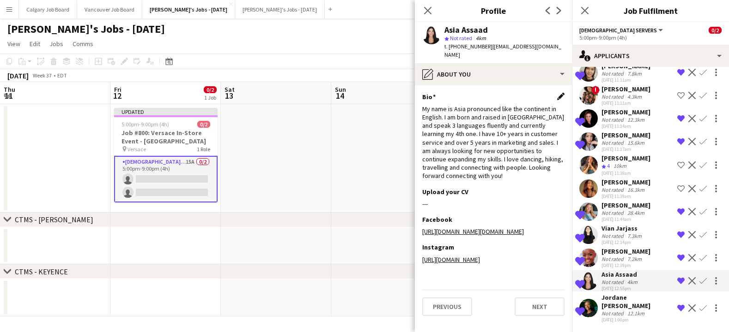
click at [558, 93] on app-icon "Edit this field" at bounding box center [560, 96] width 7 height 7
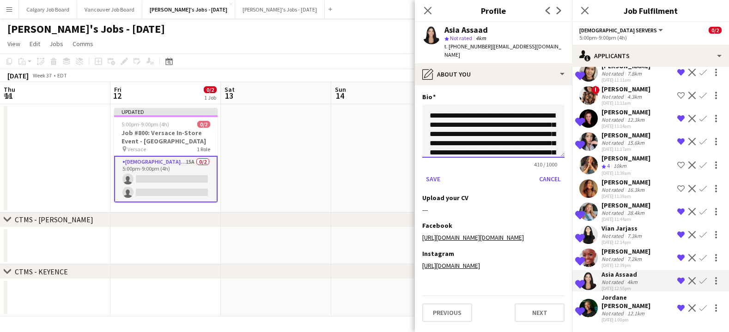
click at [499, 107] on textarea "**********" at bounding box center [493, 131] width 142 height 53
click at [527, 93] on div "Bio" at bounding box center [493, 97] width 142 height 8
click at [540, 172] on button "Cancel" at bounding box center [549, 179] width 29 height 15
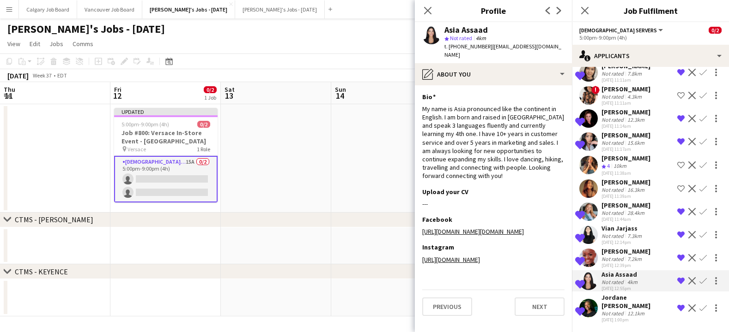
click at [630, 308] on div "Jordane [PERSON_NAME]" at bounding box center [637, 302] width 72 height 17
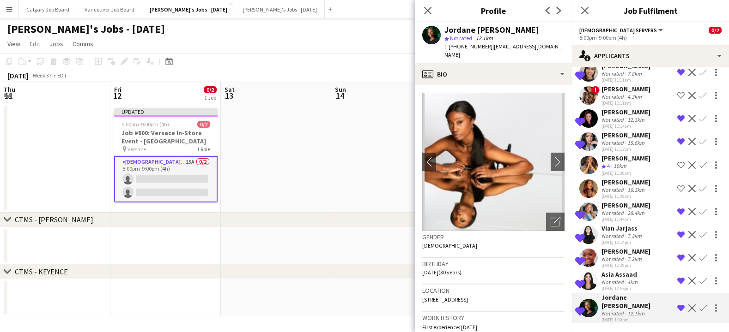
scroll to position [141, 0]
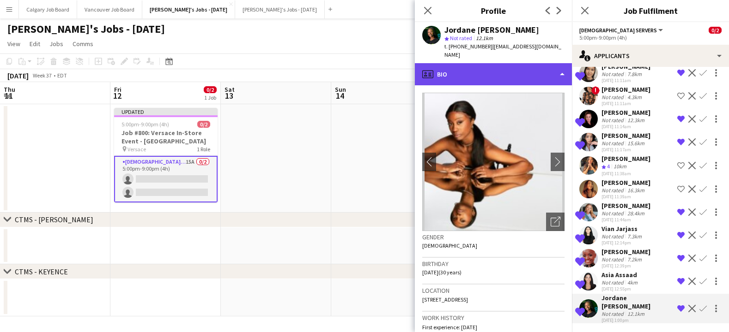
click at [512, 72] on div "profile Bio" at bounding box center [493, 74] width 157 height 22
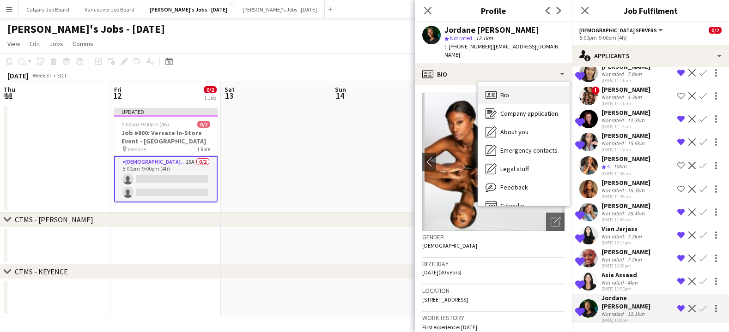
click at [517, 92] on div "Bio Bio" at bounding box center [523, 95] width 91 height 18
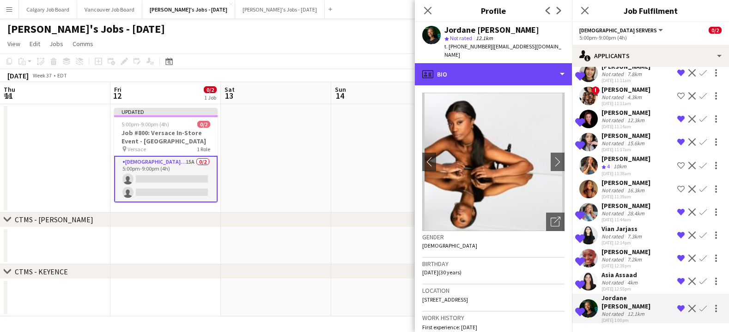
drag, startPoint x: 525, startPoint y: 62, endPoint x: 531, endPoint y: 109, distance: 47.5
click at [525, 63] on div "profile Bio" at bounding box center [493, 74] width 157 height 22
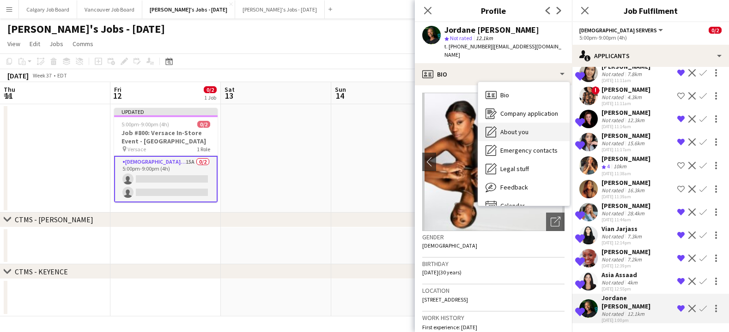
click at [534, 124] on div "About you About you" at bounding box center [523, 132] width 91 height 18
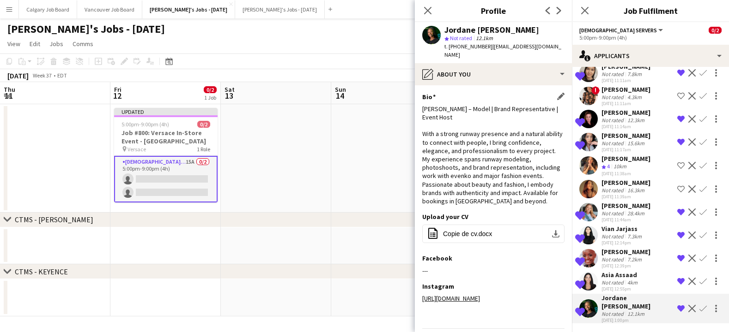
scroll to position [2, 0]
click at [622, 279] on div "Asia Assaad" at bounding box center [620, 275] width 38 height 8
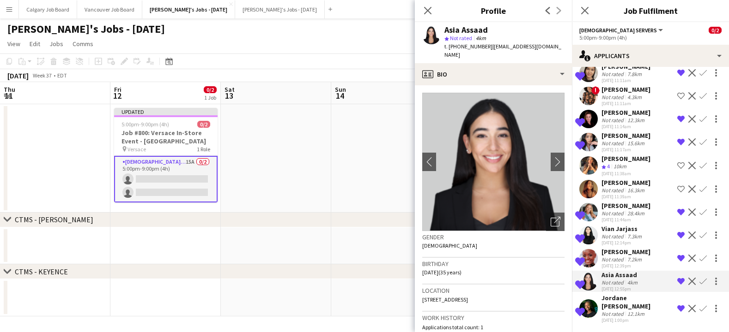
click at [619, 256] on div "[PERSON_NAME]" at bounding box center [625, 252] width 49 height 8
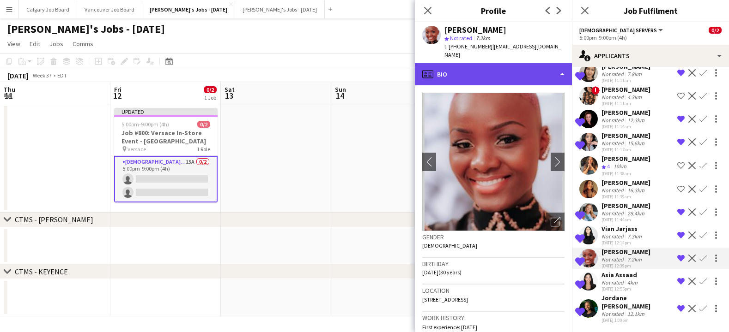
drag, startPoint x: 533, startPoint y: 58, endPoint x: 536, endPoint y: 65, distance: 7.5
click at [534, 63] on div "profile Bio" at bounding box center [493, 74] width 157 height 22
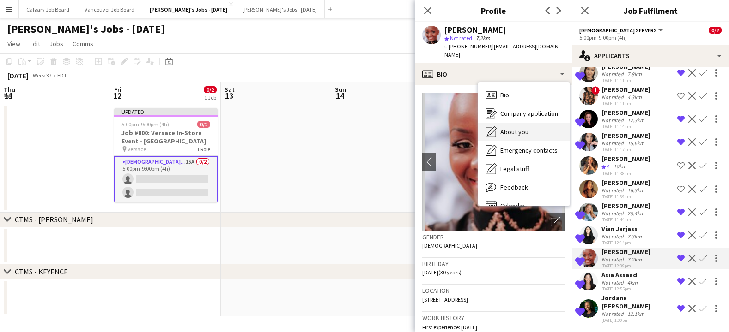
click at [550, 123] on div "About you About you" at bounding box center [523, 132] width 91 height 18
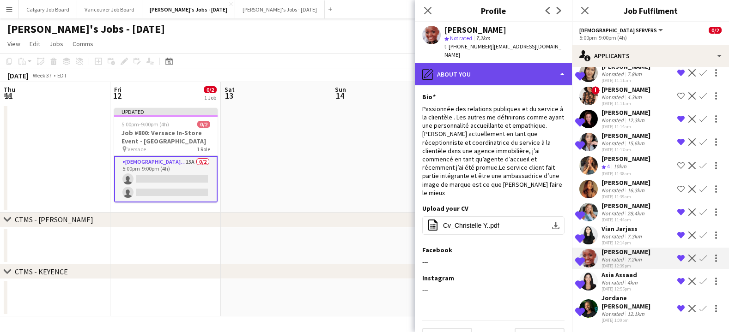
click at [534, 66] on div "pencil4 About you" at bounding box center [493, 74] width 157 height 22
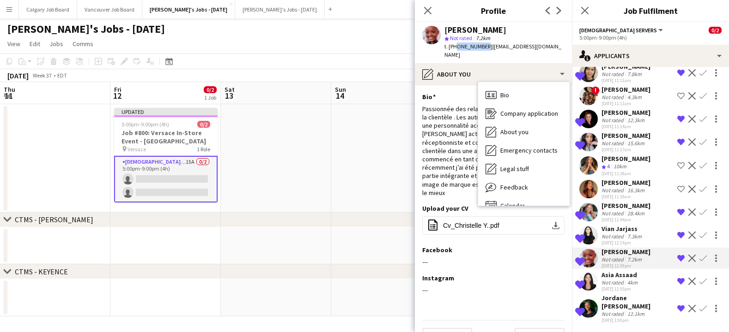
drag, startPoint x: 453, startPoint y: 46, endPoint x: 482, endPoint y: 45, distance: 28.6
click at [482, 45] on span "t. [PHONE_NUMBER]" at bounding box center [468, 46] width 48 height 7
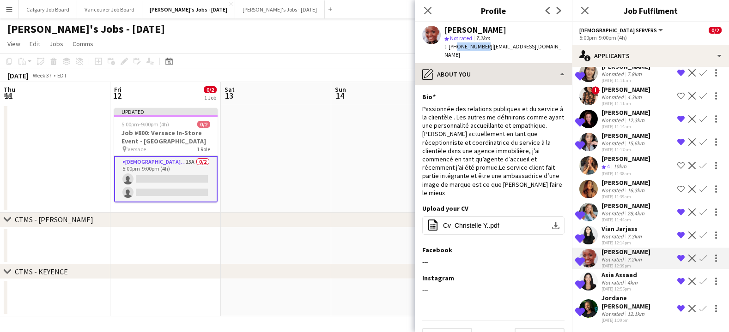
copy span "4383457849"
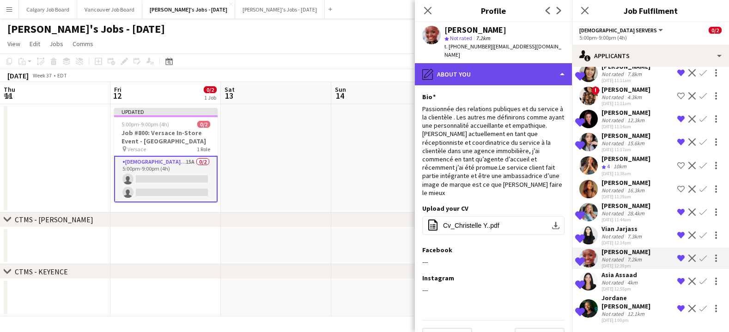
click at [542, 63] on div "pencil4 About you" at bounding box center [493, 74] width 157 height 22
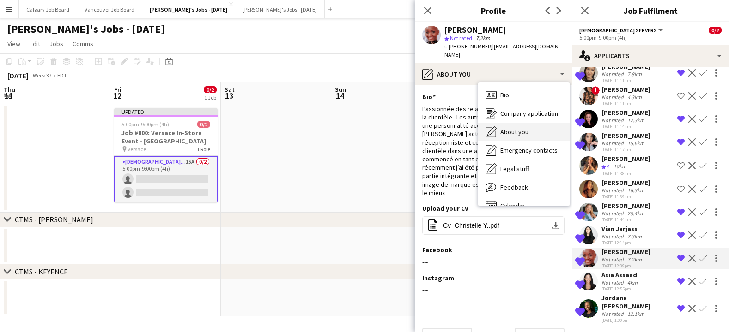
click at [526, 128] on span "About you" at bounding box center [514, 132] width 28 height 8
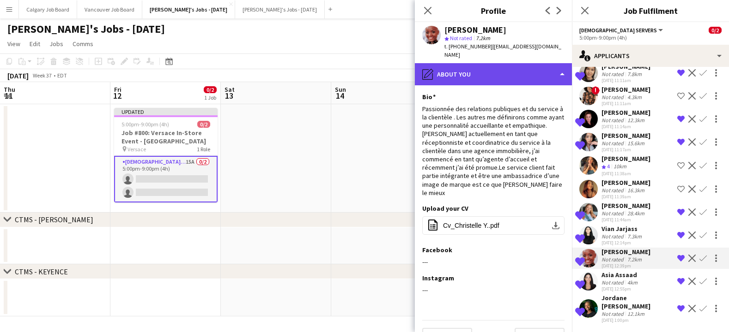
click at [536, 65] on div "pencil4 About you" at bounding box center [493, 74] width 157 height 22
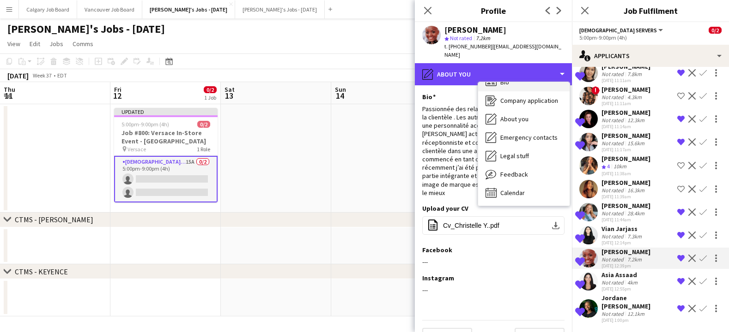
scroll to position [0, 0]
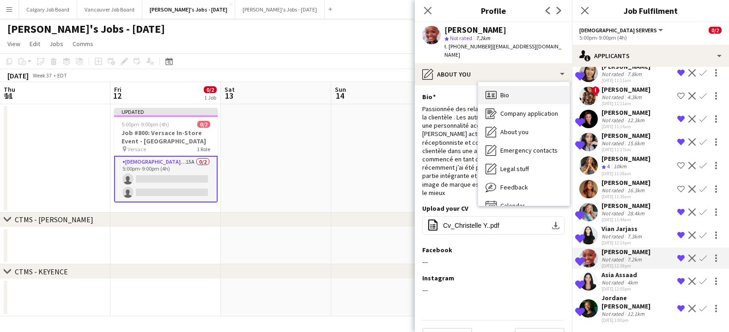
click at [518, 95] on div "Bio Bio" at bounding box center [523, 95] width 91 height 18
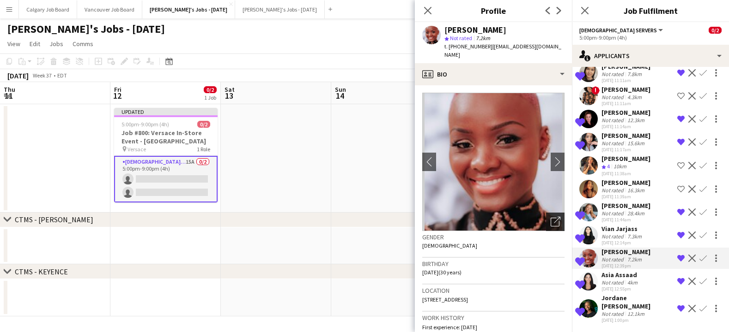
click at [550, 218] on icon at bounding box center [554, 222] width 9 height 9
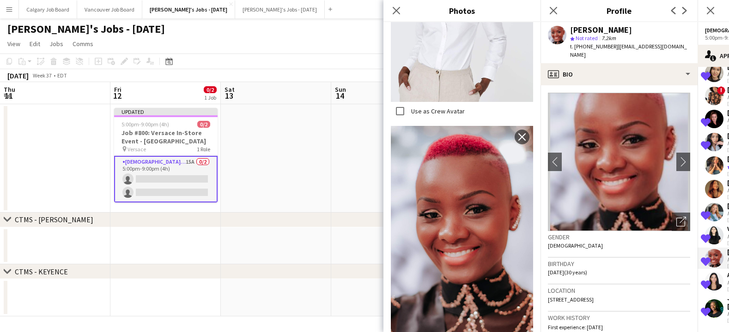
scroll to position [1035, 0]
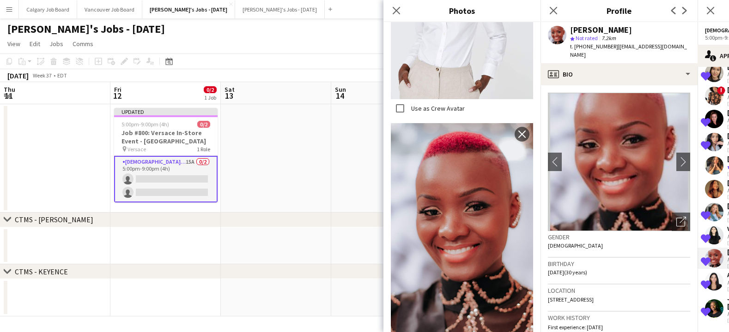
click at [619, 260] on h3 "Birthday" at bounding box center [619, 264] width 142 height 8
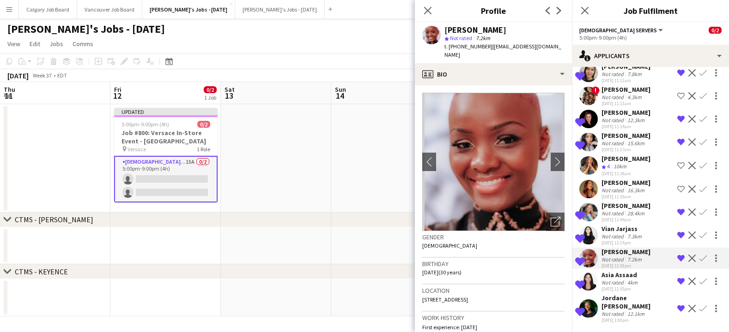
scroll to position [0, 0]
click at [647, 284] on div "Shortlisted Asia Assaad Not rated 4km [DATE] 12:55pm Remove crew from shortlist…" at bounding box center [650, 281] width 157 height 21
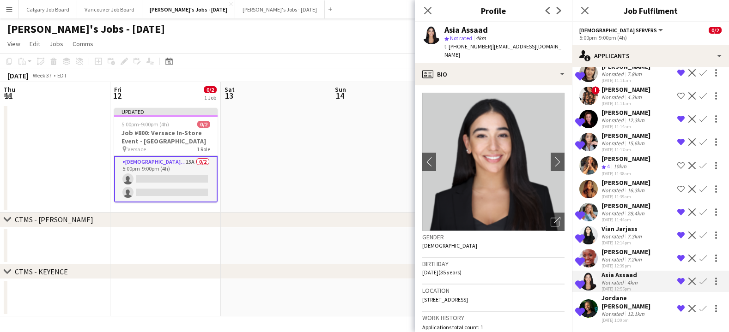
click at [621, 216] on div "Not rated" at bounding box center [613, 213] width 24 height 7
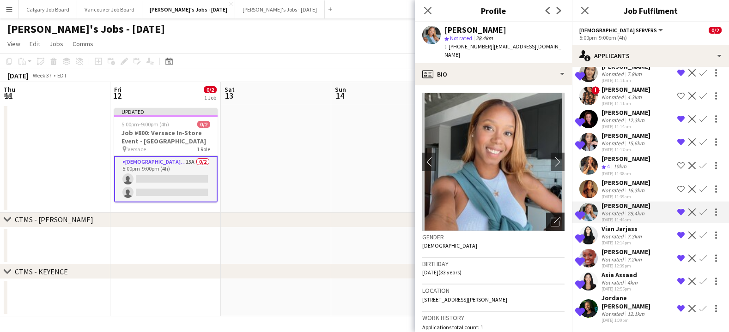
click at [557, 217] on icon "Open photos pop-in" at bounding box center [555, 222] width 10 height 10
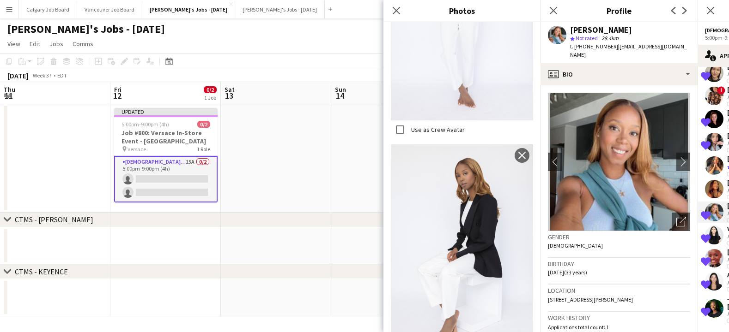
scroll to position [556, 0]
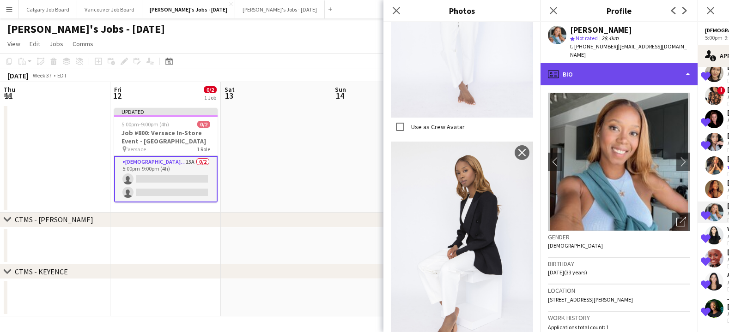
drag, startPoint x: 623, startPoint y: 59, endPoint x: 625, endPoint y: 63, distance: 4.8
click at [624, 63] on div "profile Bio" at bounding box center [618, 74] width 157 height 22
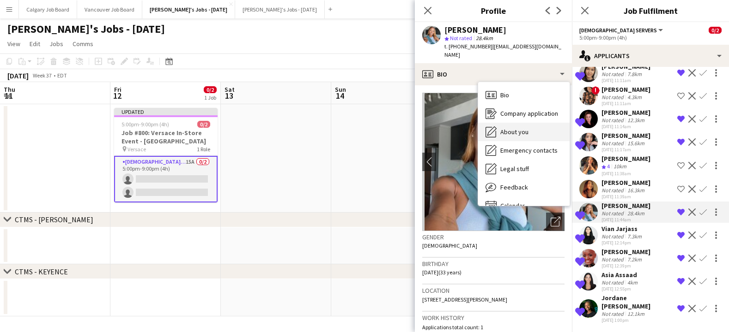
click at [552, 123] on div "About you About you" at bounding box center [523, 132] width 91 height 18
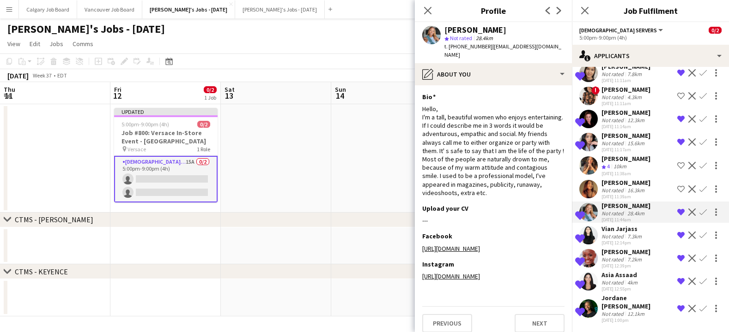
click at [559, 85] on app-section-data-types "Bio Edit this field Hello, I'm a tall, beautiful women who enjoys entertaining.…" at bounding box center [493, 208] width 157 height 247
click at [562, 93] on app-icon "Edit this field" at bounding box center [560, 96] width 7 height 7
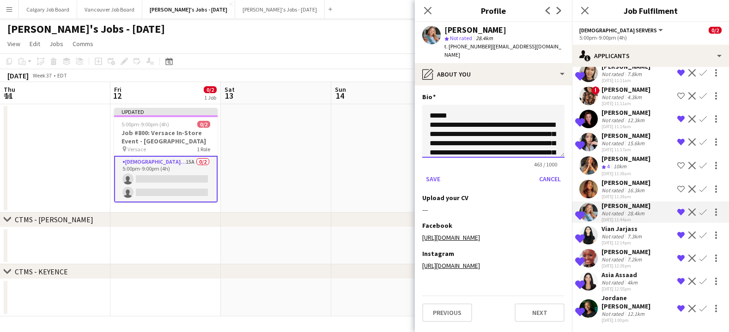
click at [461, 119] on textarea "**********" at bounding box center [493, 131] width 142 height 53
drag, startPoint x: 424, startPoint y: 109, endPoint x: 458, endPoint y: 109, distance: 34.2
click at [458, 109] on textarea "**********" at bounding box center [493, 131] width 142 height 53
click at [427, 117] on textarea "**********" at bounding box center [493, 131] width 142 height 53
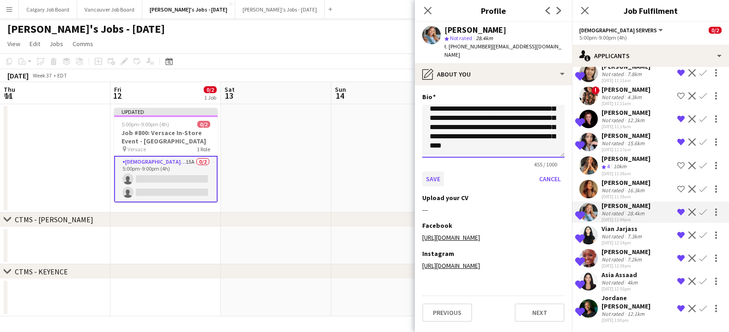
scroll to position [81, 0]
type textarea "**********"
click at [432, 172] on button "Save" at bounding box center [433, 179] width 22 height 15
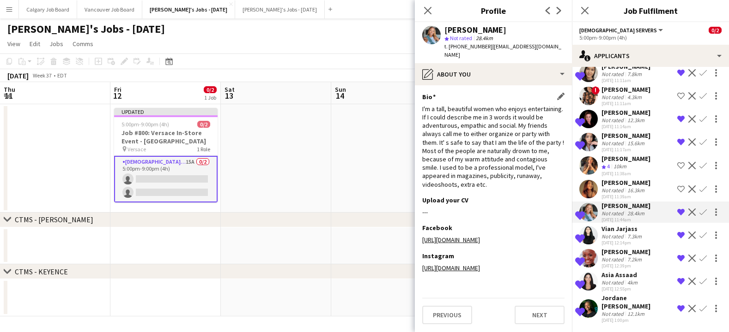
click at [622, 187] on div "Not rated" at bounding box center [613, 190] width 24 height 7
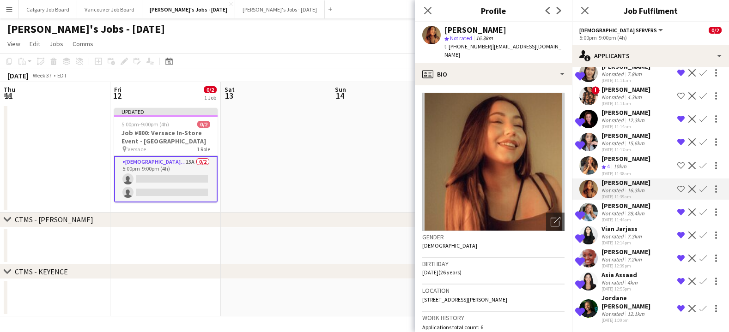
click at [612, 161] on div "[PERSON_NAME]" at bounding box center [625, 159] width 49 height 8
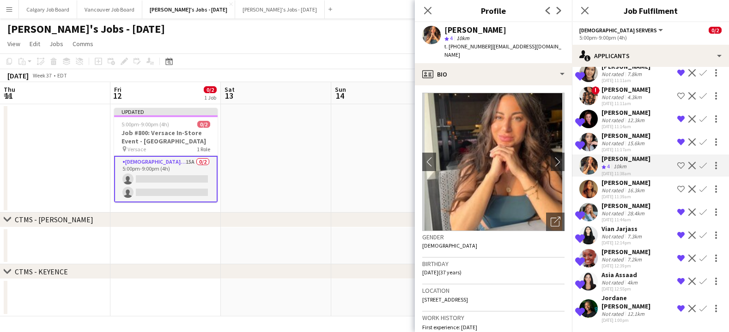
click at [616, 141] on div "Not rated" at bounding box center [613, 143] width 24 height 7
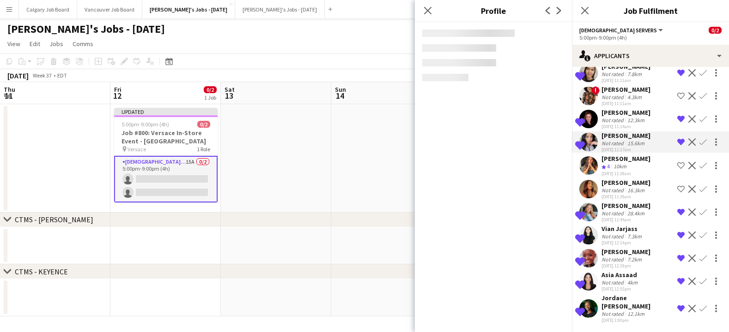
scroll to position [0, 0]
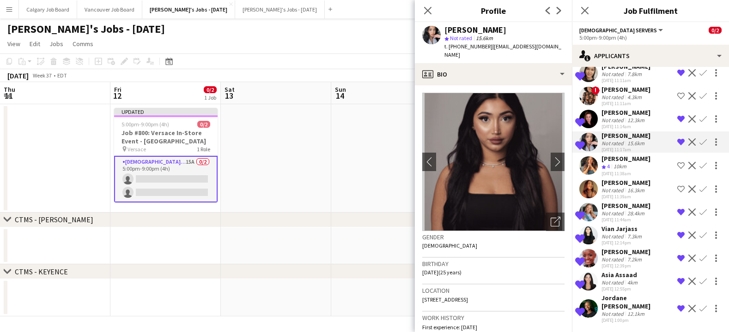
click at [628, 115] on div "[PERSON_NAME]" at bounding box center [625, 113] width 49 height 8
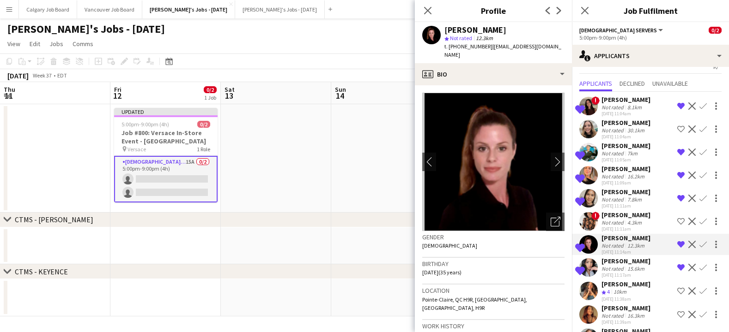
scroll to position [16, 0]
click at [625, 144] on div "[PERSON_NAME]" at bounding box center [625, 146] width 49 height 8
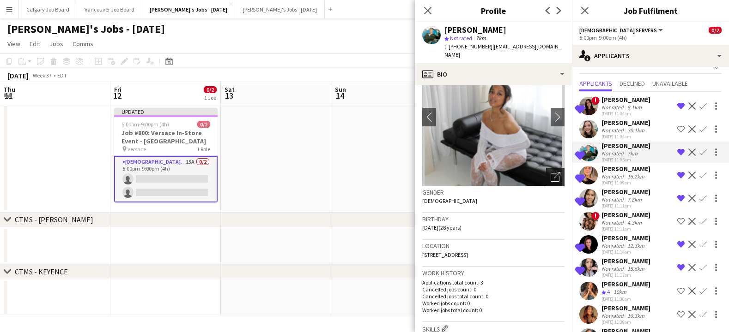
scroll to position [46, 0]
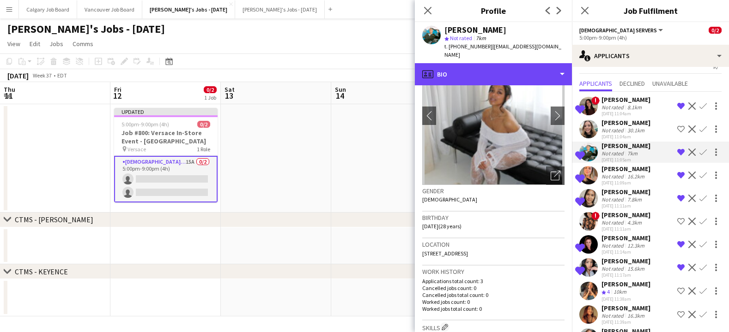
drag, startPoint x: 525, startPoint y: 64, endPoint x: 526, endPoint y: 75, distance: 11.2
click at [525, 65] on div "profile Bio" at bounding box center [493, 74] width 157 height 22
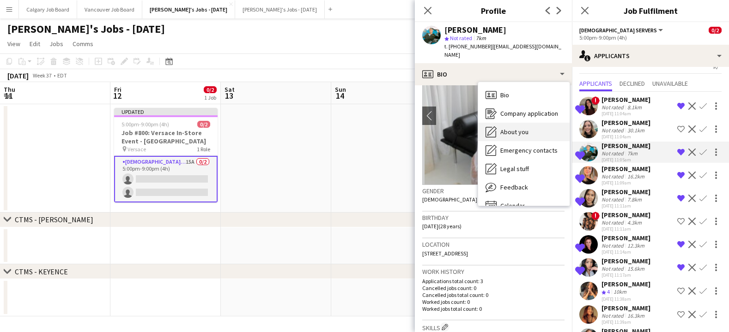
click at [526, 123] on div "About you About you" at bounding box center [523, 132] width 91 height 18
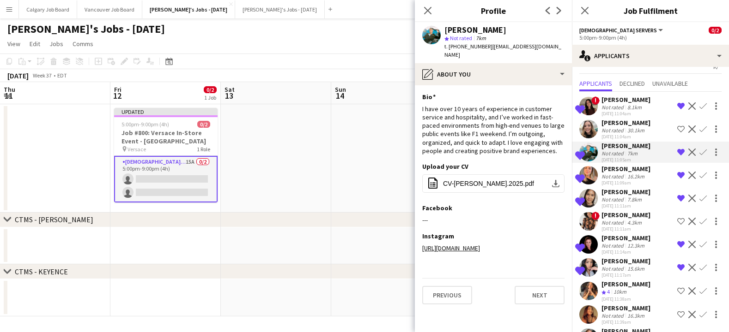
drag, startPoint x: 605, startPoint y: 101, endPoint x: 548, endPoint y: 101, distance: 57.7
click at [605, 101] on div "[PERSON_NAME]" at bounding box center [625, 100] width 49 height 8
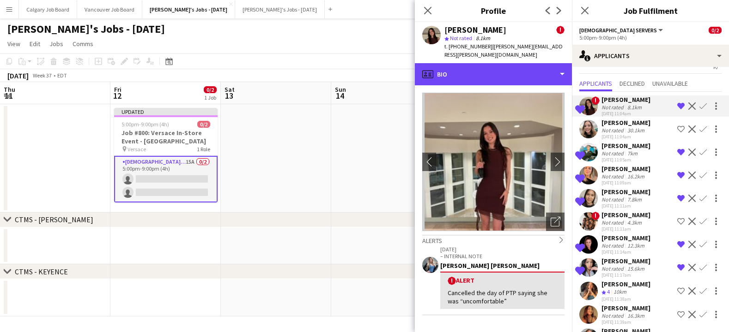
drag, startPoint x: 509, startPoint y: 71, endPoint x: 515, endPoint y: 90, distance: 19.7
click at [510, 71] on div "profile Bio" at bounding box center [493, 74] width 157 height 22
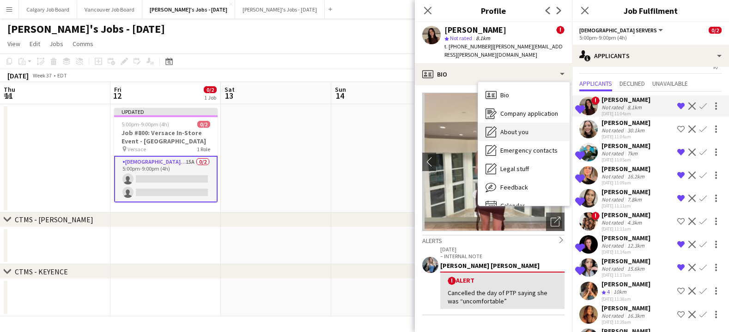
click at [516, 123] on div "About you About you" at bounding box center [523, 132] width 91 height 18
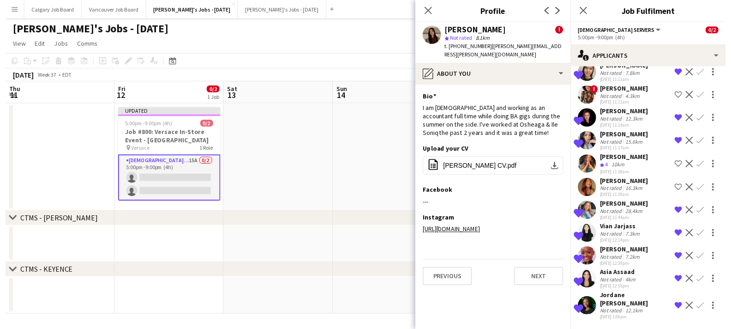
scroll to position [142, 0]
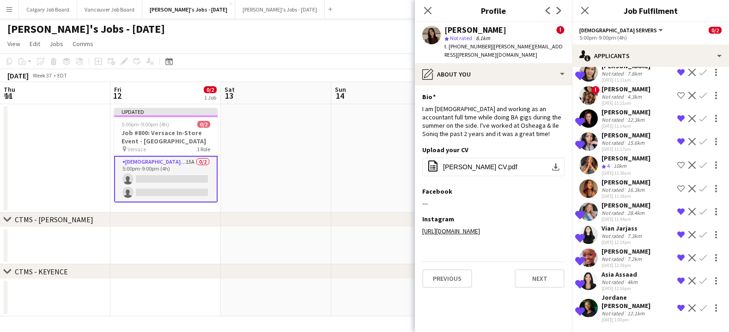
click at [615, 147] on div "[DATE] 11:17am" at bounding box center [625, 149] width 49 height 6
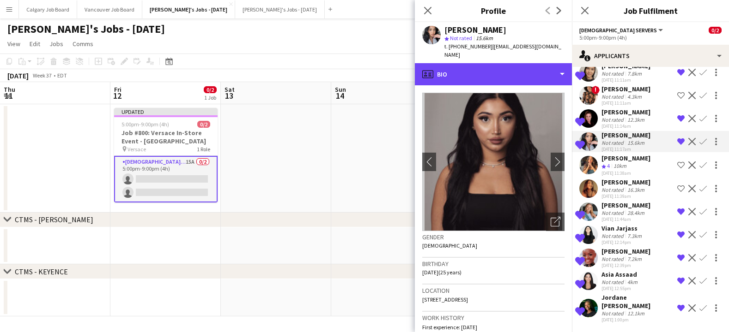
drag, startPoint x: 517, startPoint y: 66, endPoint x: 521, endPoint y: 93, distance: 27.6
click at [517, 66] on div "profile Bio" at bounding box center [493, 74] width 157 height 22
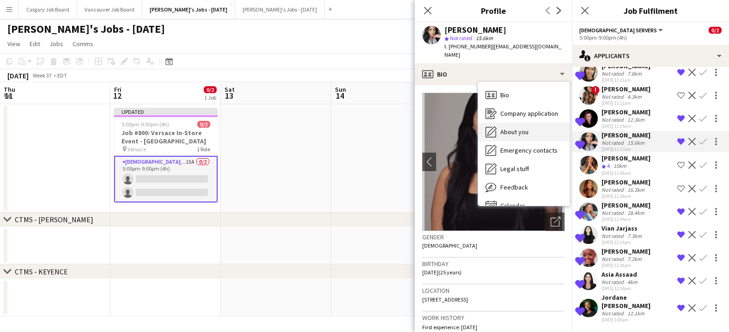
click at [526, 128] on span "About you" at bounding box center [514, 132] width 28 height 8
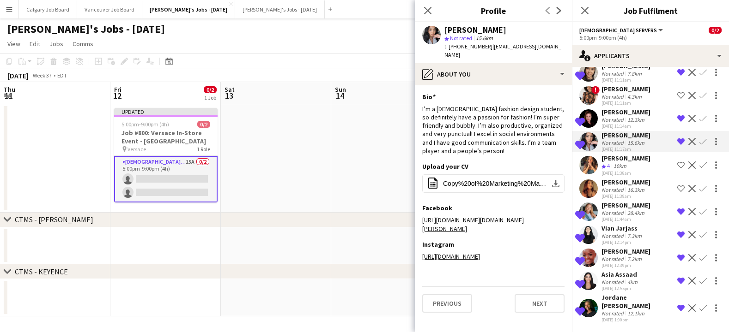
click at [630, 195] on div "[DATE] 11:39am" at bounding box center [625, 196] width 49 height 6
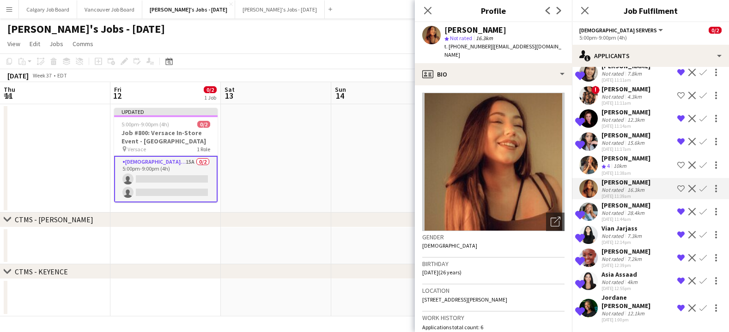
click at [633, 286] on div "4km" at bounding box center [632, 282] width 14 height 7
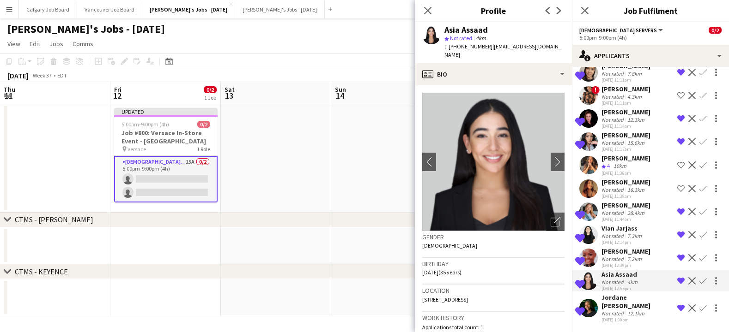
click at [618, 252] on div "[PERSON_NAME]" at bounding box center [625, 251] width 49 height 8
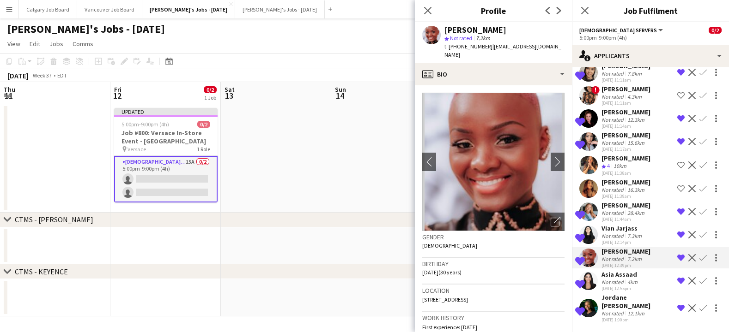
click at [616, 279] on div "Asia Assaad" at bounding box center [620, 275] width 38 height 8
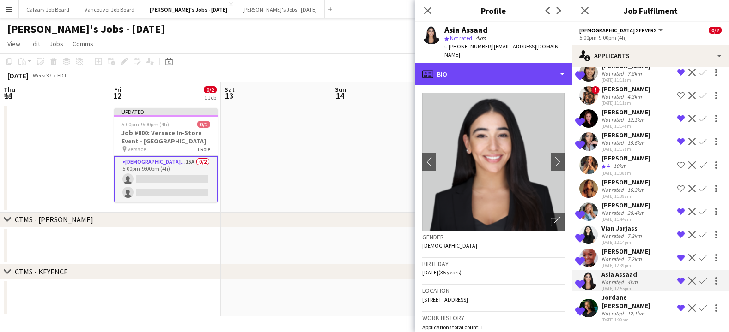
drag, startPoint x: 528, startPoint y: 74, endPoint x: 529, endPoint y: 79, distance: 4.8
click at [528, 74] on div "profile Bio" at bounding box center [493, 74] width 157 height 22
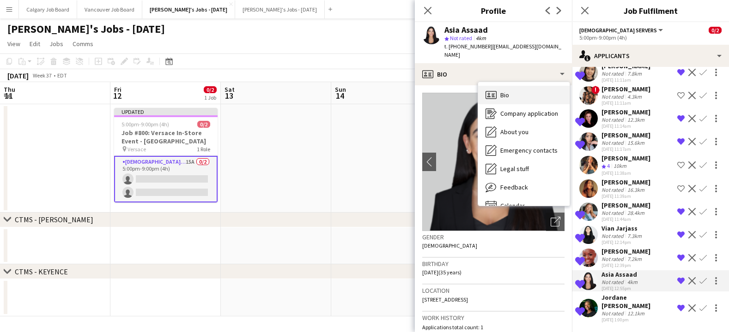
click at [531, 92] on div "Bio Bio" at bounding box center [523, 95] width 91 height 18
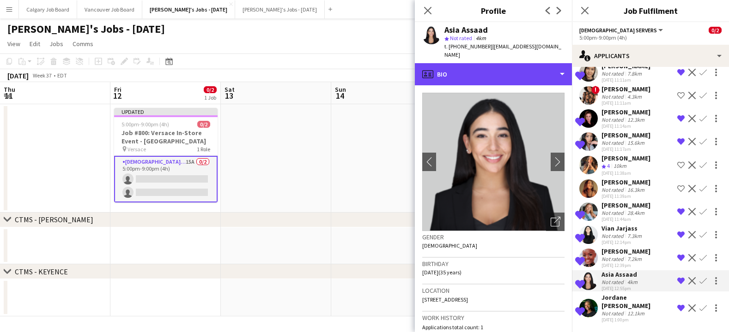
drag, startPoint x: 532, startPoint y: 71, endPoint x: 537, endPoint y: 119, distance: 48.2
click at [532, 72] on div "profile Bio" at bounding box center [493, 74] width 157 height 22
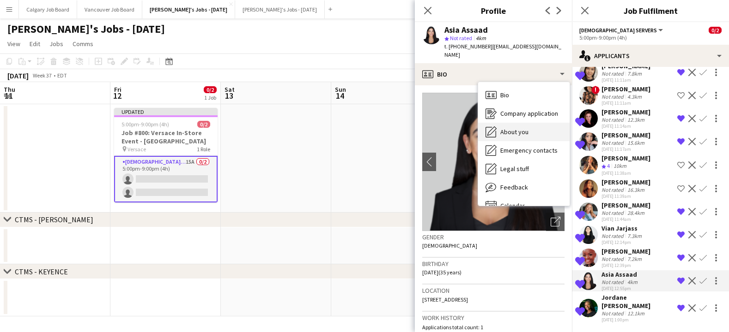
click at [535, 123] on div "About you About you" at bounding box center [523, 132] width 91 height 18
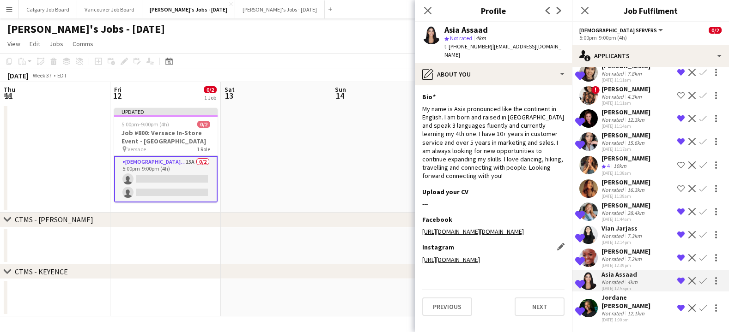
click at [480, 256] on link "[URL][DOMAIN_NAME]" at bounding box center [451, 260] width 58 height 8
click at [480, 228] on link "[URL][DOMAIN_NAME][DOMAIN_NAME]" at bounding box center [473, 232] width 102 height 8
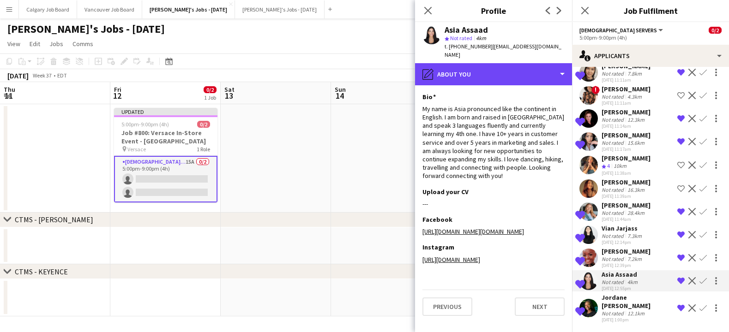
drag, startPoint x: 507, startPoint y: 64, endPoint x: 506, endPoint y: 88, distance: 23.6
click at [507, 65] on div "pencil4 About you" at bounding box center [493, 74] width 157 height 22
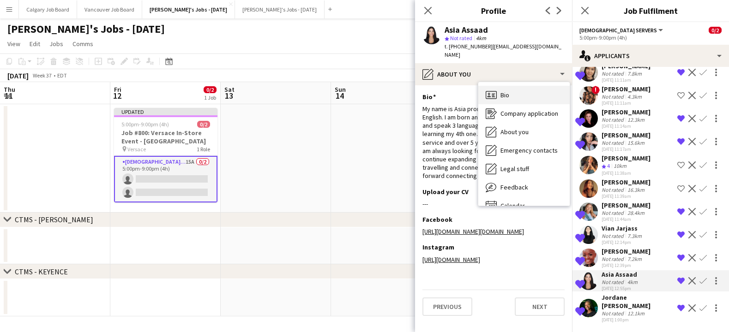
click at [506, 91] on div "Bio Bio" at bounding box center [523, 95] width 91 height 18
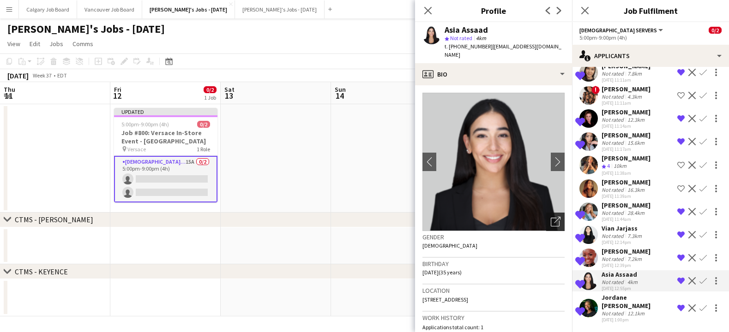
click at [555, 217] on icon "Open photos pop-in" at bounding box center [556, 222] width 10 height 10
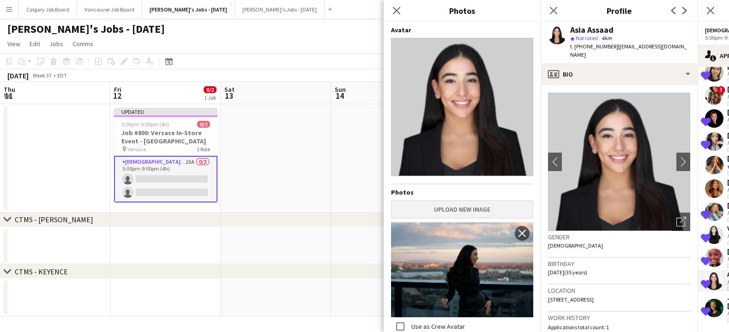
click at [433, 210] on button "Upload new image" at bounding box center [462, 209] width 142 height 18
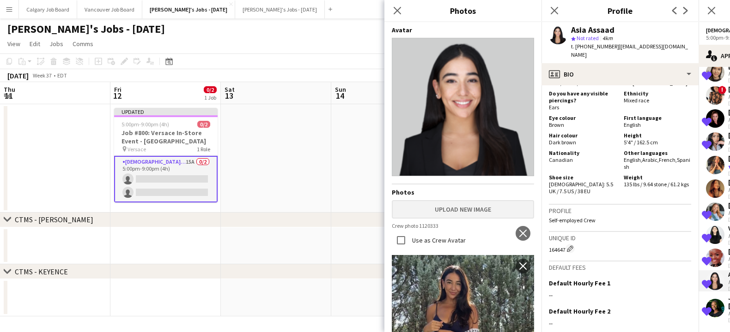
click at [507, 213] on button "Upload new image" at bounding box center [463, 209] width 142 height 18
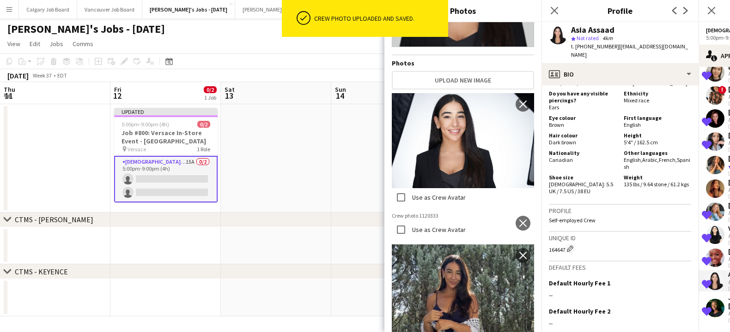
scroll to position [135, 0]
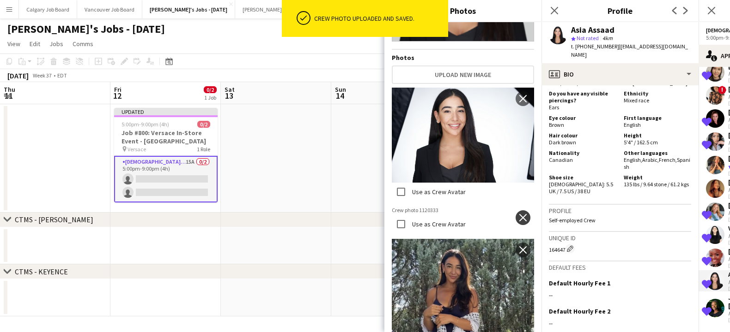
click at [521, 220] on app-icon "close" at bounding box center [522, 217] width 9 height 7
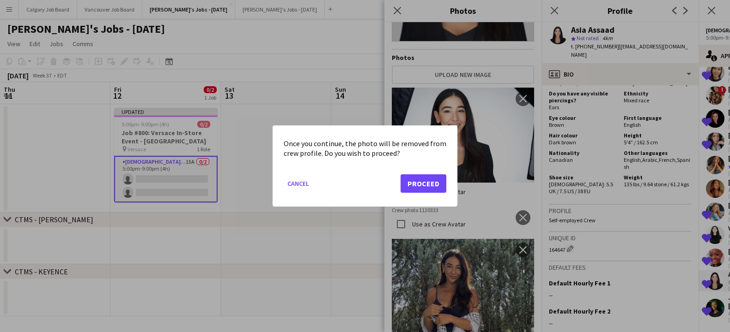
click at [412, 180] on button "Proceed" at bounding box center [423, 184] width 46 height 18
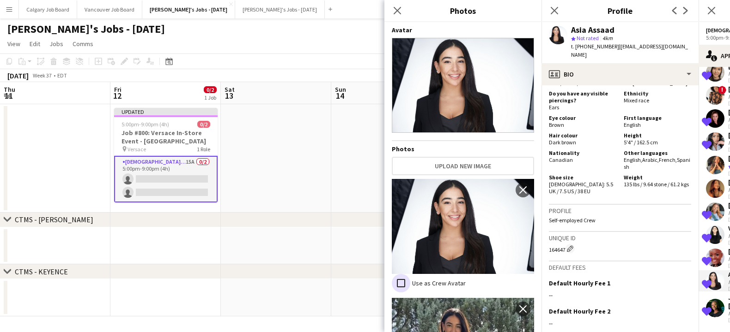
scroll to position [0, 0]
click at [580, 234] on h3 "Unique ID" at bounding box center [620, 238] width 142 height 8
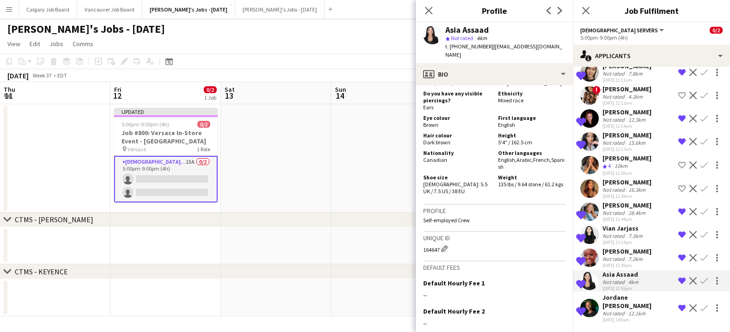
click at [618, 213] on div "Not rated" at bounding box center [614, 213] width 24 height 7
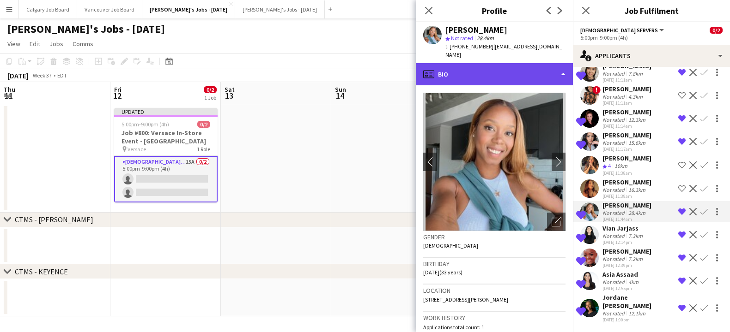
click at [526, 63] on div "profile Bio" at bounding box center [494, 74] width 157 height 22
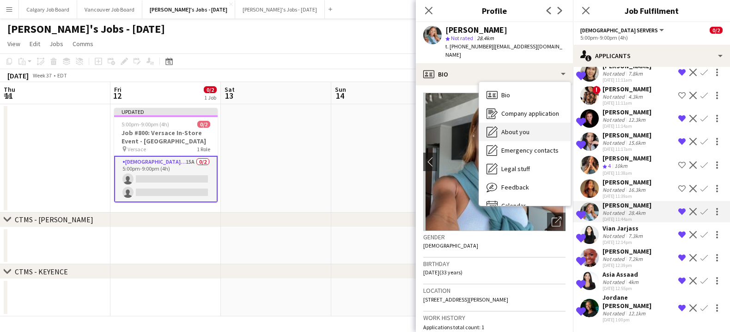
click at [523, 123] on div "About you About you" at bounding box center [524, 132] width 91 height 18
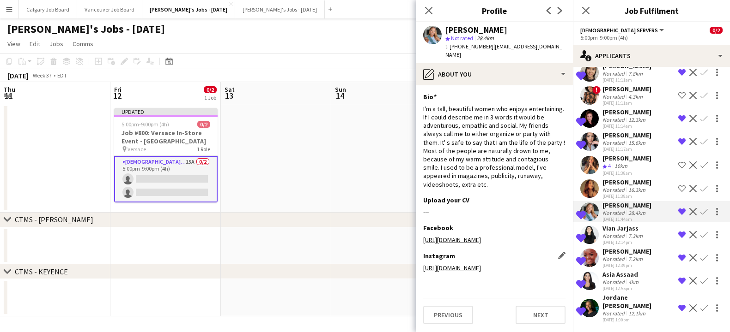
click at [481, 264] on link "[URL][DOMAIN_NAME]" at bounding box center [452, 268] width 58 height 8
click at [479, 236] on link "[URL][DOMAIN_NAME]" at bounding box center [452, 240] width 58 height 8
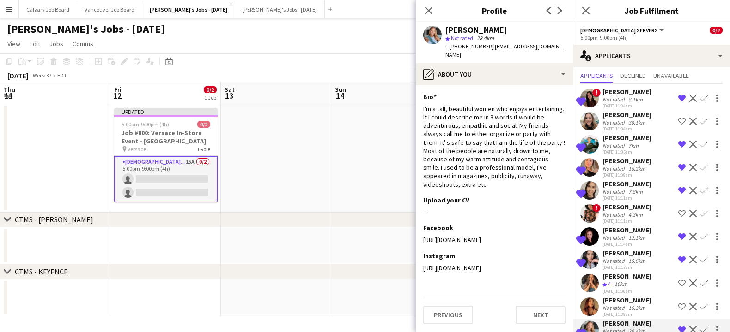
scroll to position [24, 0]
click at [625, 143] on div "Not rated" at bounding box center [614, 145] width 24 height 7
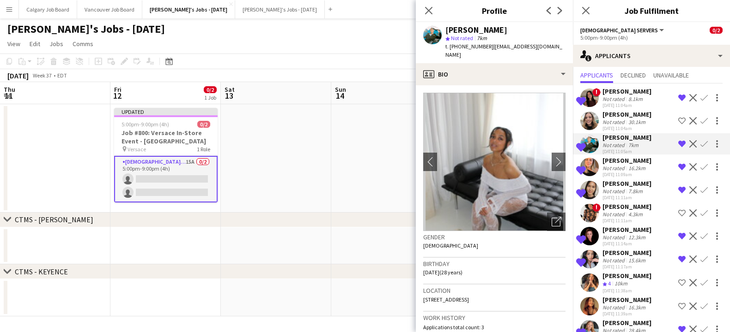
scroll to position [0, 0]
click at [553, 218] on icon at bounding box center [555, 222] width 9 height 9
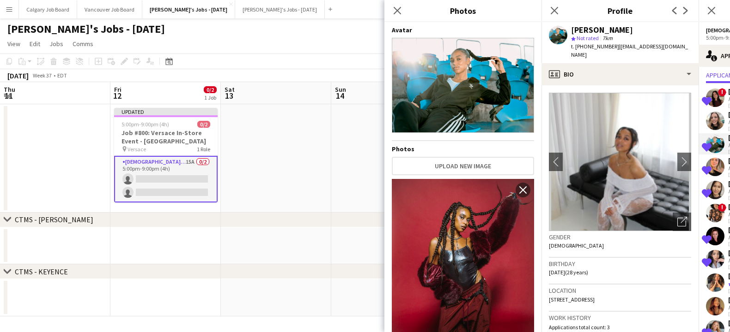
click at [588, 236] on div "Gender [DEMOGRAPHIC_DATA]" at bounding box center [620, 244] width 142 height 27
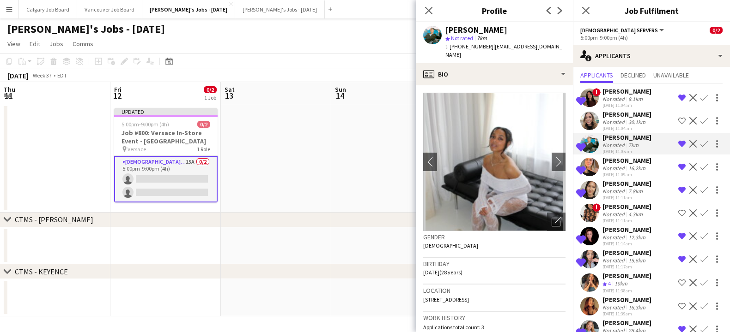
click at [510, 85] on app-crew-profile-bio "chevron-left chevron-right Open photos pop-in Gender [DEMOGRAPHIC_DATA] Birthda…" at bounding box center [494, 208] width 157 height 247
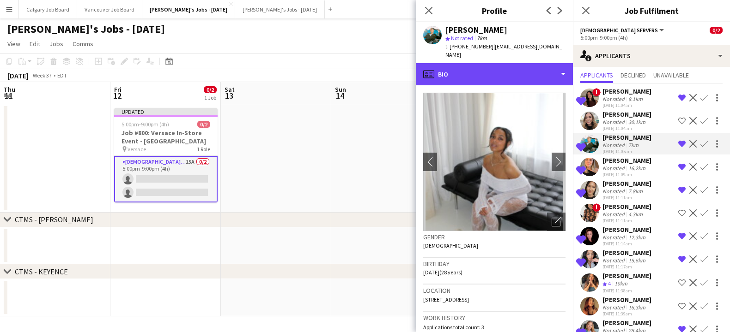
drag, startPoint x: 505, startPoint y: 67, endPoint x: 509, endPoint y: 88, distance: 21.6
click at [505, 67] on div "profile Bio" at bounding box center [494, 74] width 157 height 22
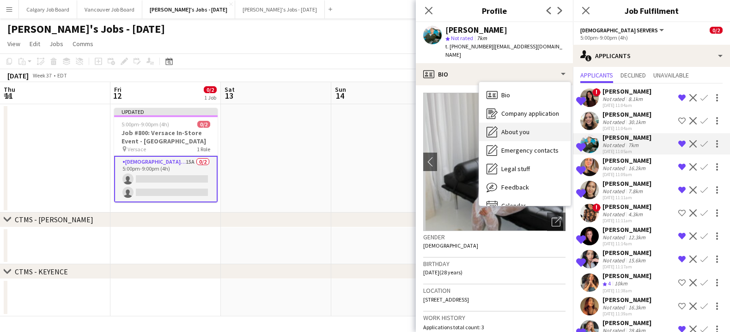
click at [510, 123] on div "About you About you" at bounding box center [524, 132] width 91 height 18
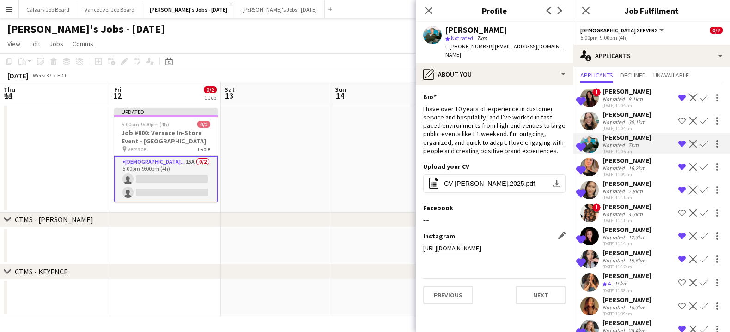
click at [481, 244] on link "[URL][DOMAIN_NAME]" at bounding box center [452, 248] width 58 height 8
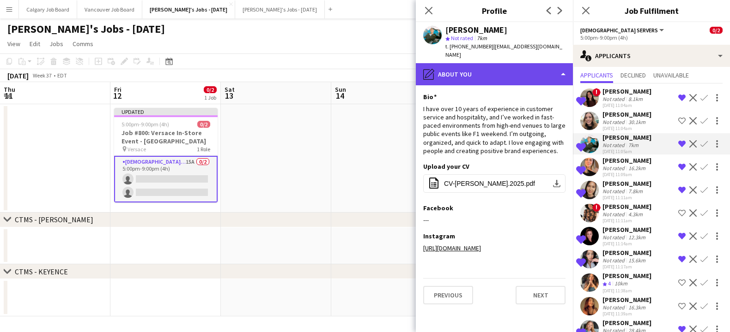
click at [497, 66] on div "pencil4 About you" at bounding box center [494, 74] width 157 height 22
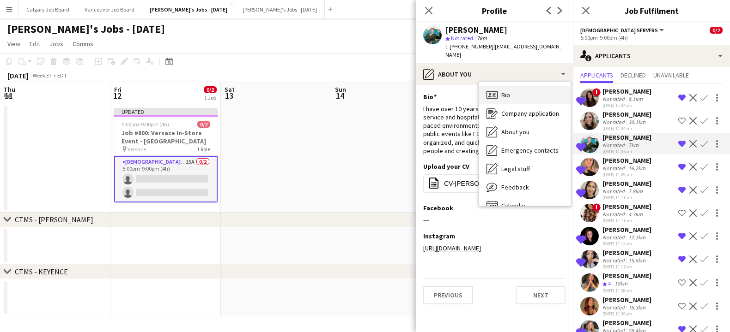
click at [499, 86] on div "Bio Bio" at bounding box center [524, 95] width 91 height 18
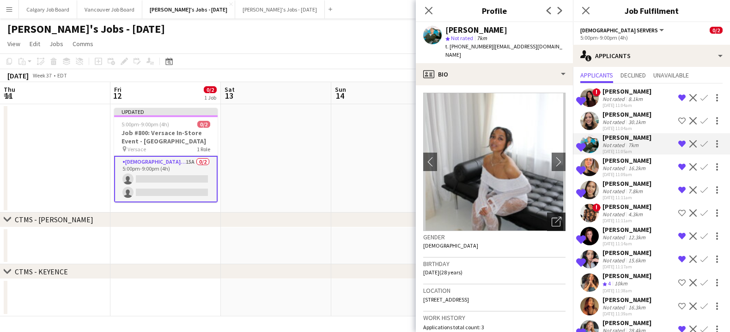
click at [552, 217] on icon "Open photos pop-in" at bounding box center [556, 222] width 10 height 10
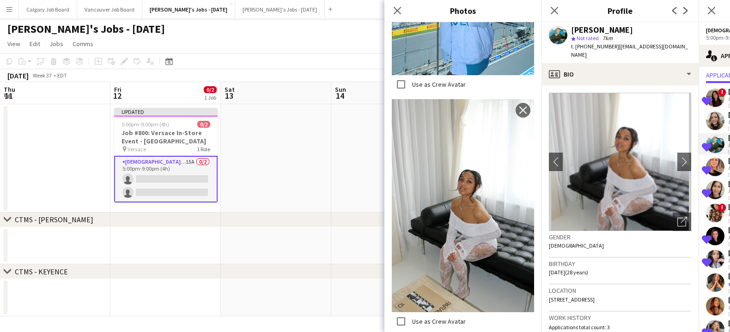
scroll to position [1410, 0]
click at [594, 238] on div "Gender [DEMOGRAPHIC_DATA]" at bounding box center [620, 244] width 142 height 27
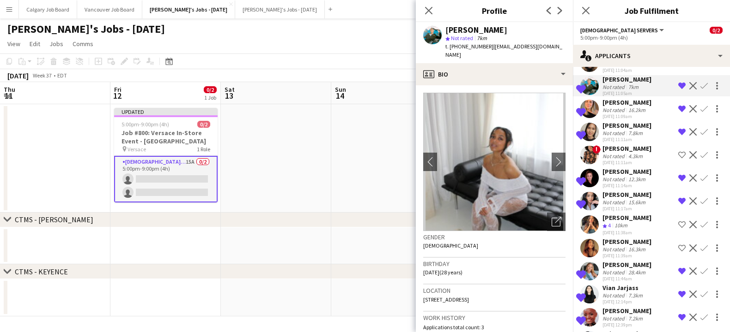
scroll to position [80, 0]
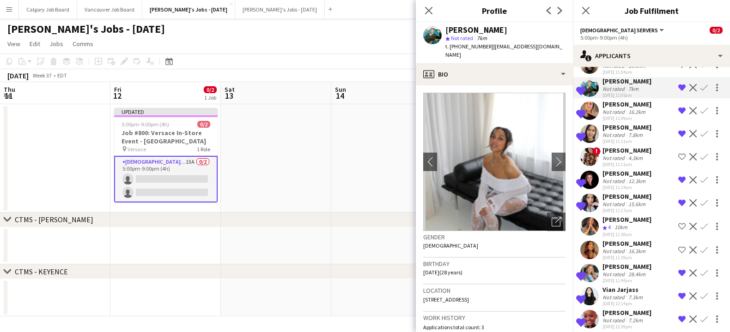
click at [602, 111] on div "Not rated" at bounding box center [614, 112] width 24 height 7
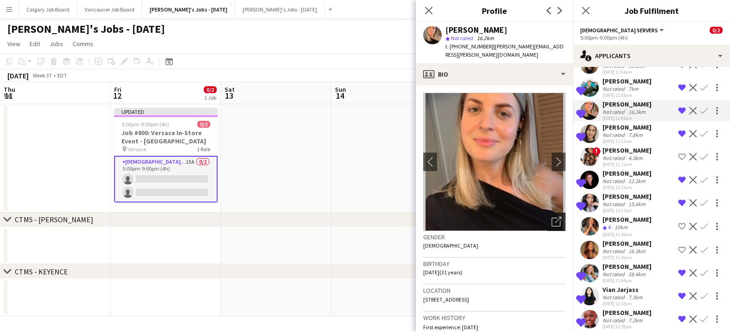
click at [552, 217] on icon "Open photos pop-in" at bounding box center [556, 222] width 10 height 10
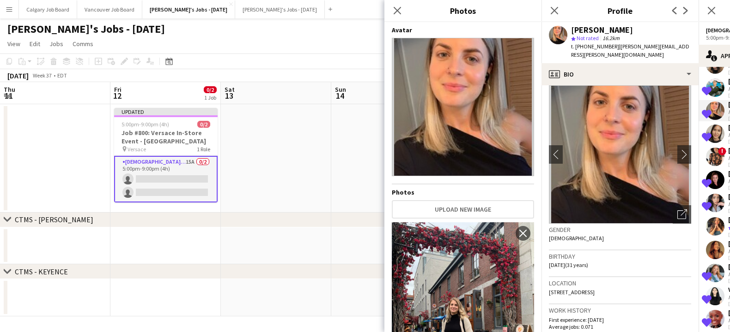
click at [590, 225] on div "Gender [DEMOGRAPHIC_DATA]" at bounding box center [620, 237] width 142 height 27
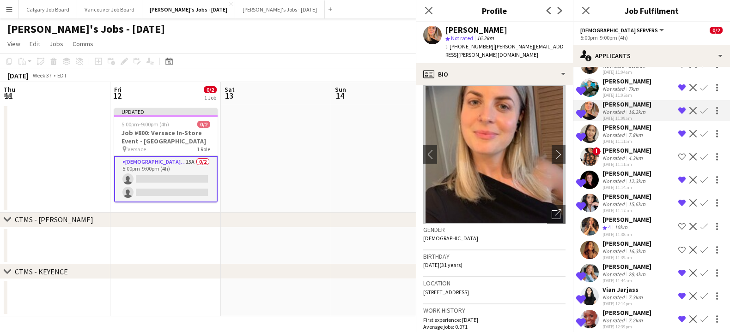
scroll to position [8, 0]
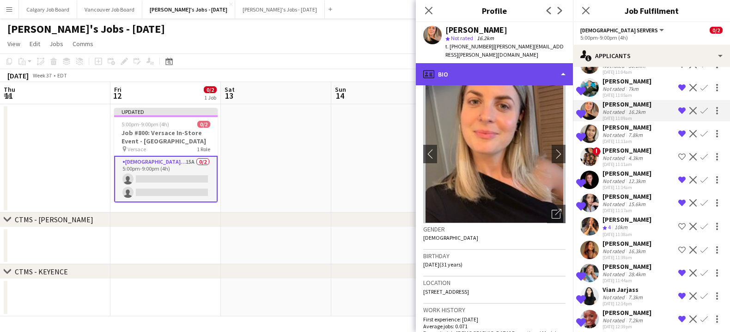
click at [519, 66] on div "profile Bio" at bounding box center [494, 74] width 157 height 22
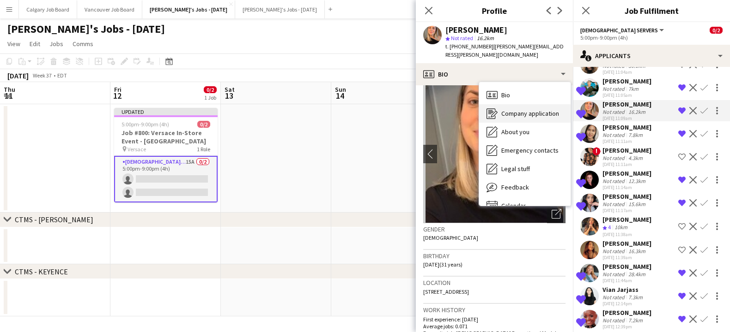
click at [515, 109] on span "Company application" at bounding box center [530, 113] width 58 height 8
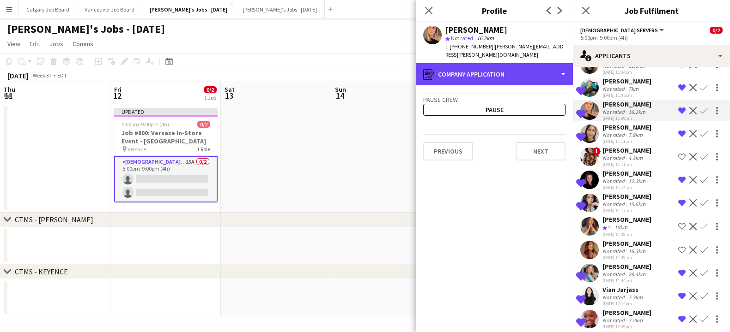
drag, startPoint x: 519, startPoint y: 66, endPoint x: 522, endPoint y: 77, distance: 11.9
click at [519, 66] on div "register Company application" at bounding box center [494, 74] width 157 height 22
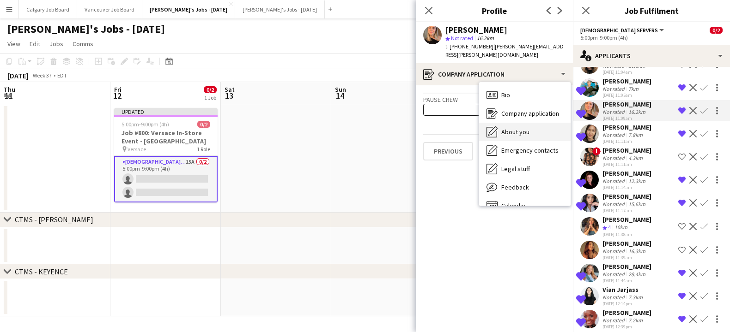
click at [523, 123] on div "About you About you" at bounding box center [524, 132] width 91 height 18
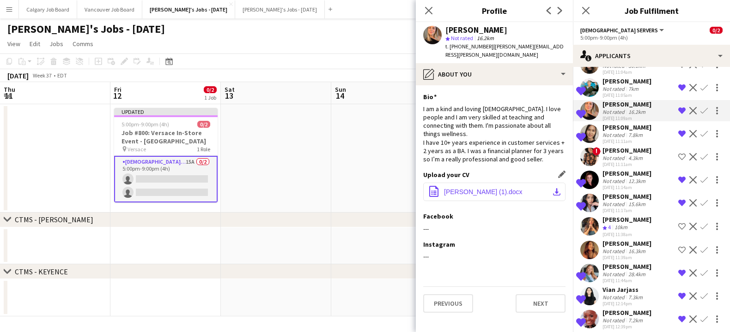
scroll to position [0, 0]
click at [464, 183] on button "office-file-sheet [PERSON_NAME] (1).docx download-bottom" at bounding box center [494, 192] width 142 height 18
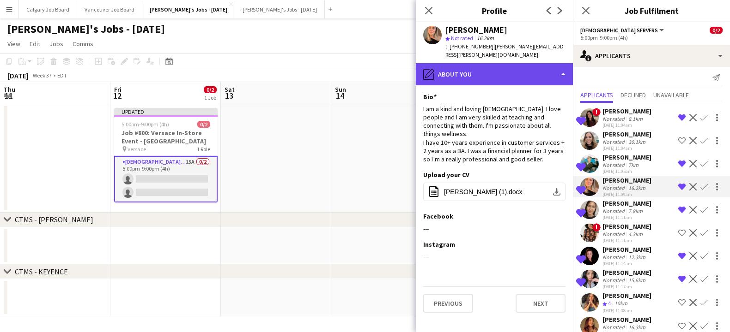
click at [500, 69] on div "pencil4 About you" at bounding box center [494, 74] width 157 height 22
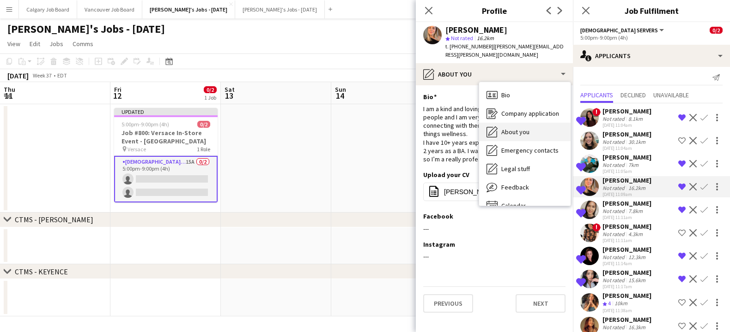
click at [518, 128] on span "About you" at bounding box center [515, 132] width 28 height 8
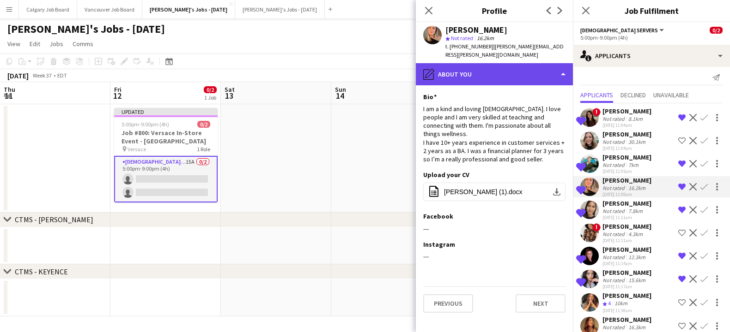
click at [538, 71] on div "pencil4 About you" at bounding box center [494, 74] width 157 height 22
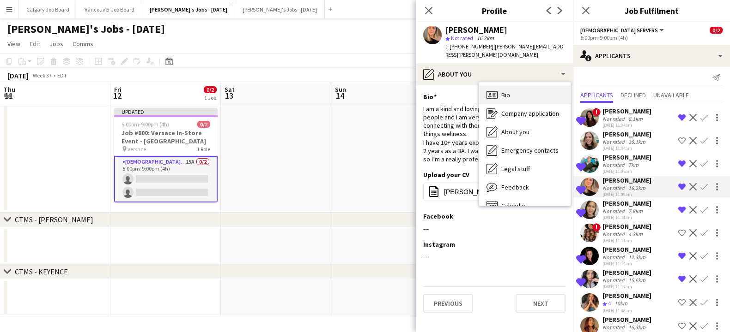
click at [530, 90] on div "Bio Bio" at bounding box center [524, 95] width 91 height 18
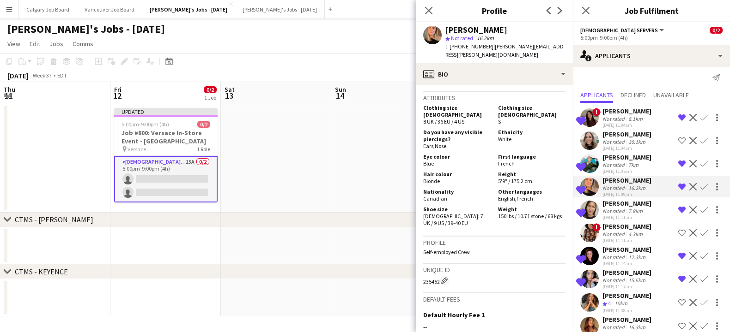
scroll to position [387, 0]
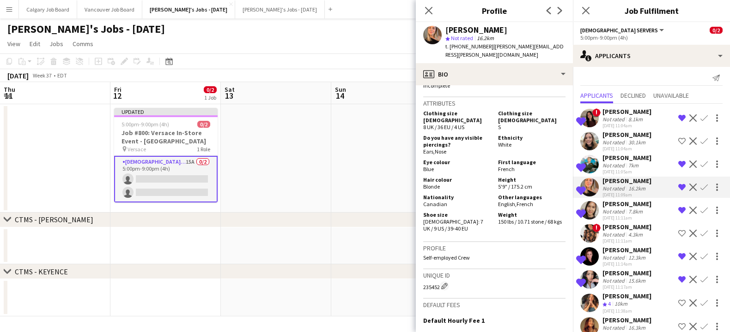
click at [682, 184] on button "Remove crew from shortlist" at bounding box center [681, 187] width 11 height 11
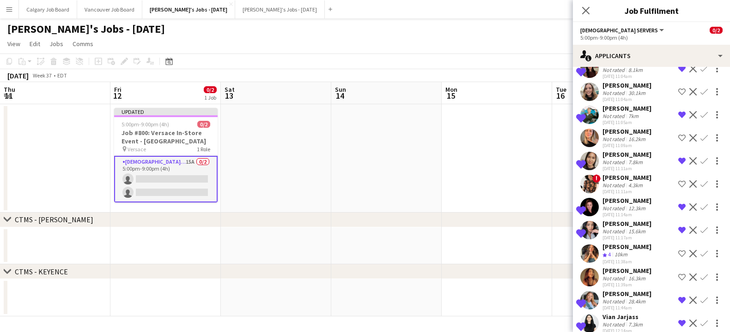
scroll to position [58, 0]
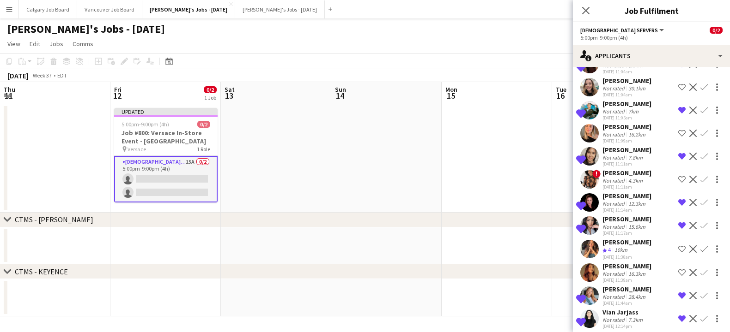
click at [617, 181] on div "Not rated" at bounding box center [614, 180] width 24 height 7
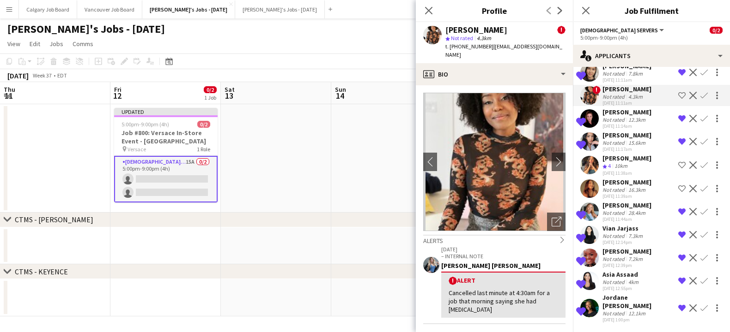
scroll to position [142, 0]
click at [620, 116] on div "[PERSON_NAME]" at bounding box center [626, 112] width 49 height 8
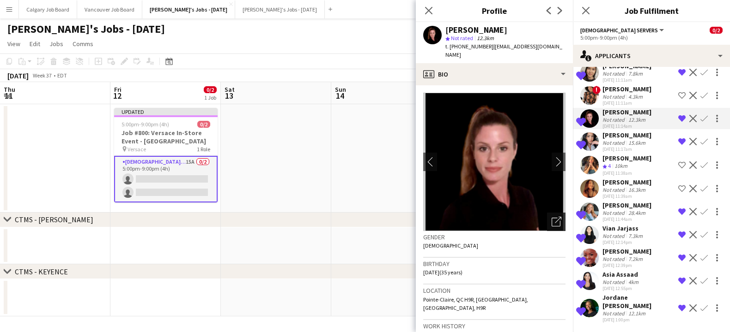
click at [555, 217] on icon "Open photos pop-in" at bounding box center [556, 222] width 10 height 10
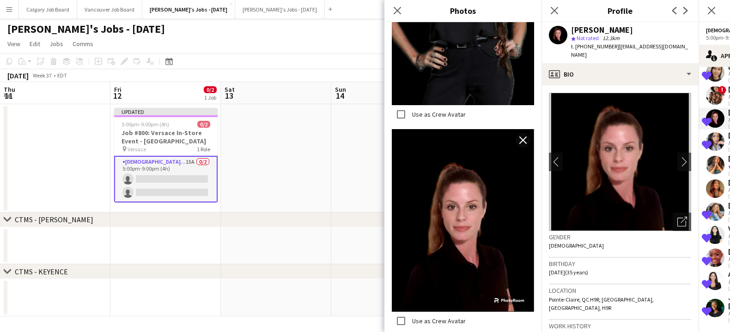
scroll to position [1, 0]
click at [572, 233] on div "Gender [DEMOGRAPHIC_DATA]" at bounding box center [620, 243] width 142 height 27
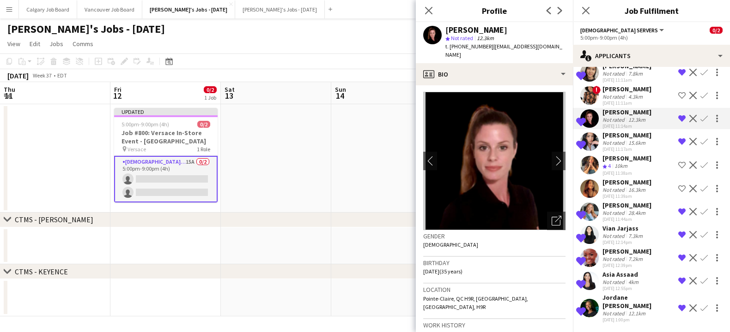
scroll to position [0, 0]
click at [615, 231] on div "Vian Jarjass" at bounding box center [623, 228] width 42 height 8
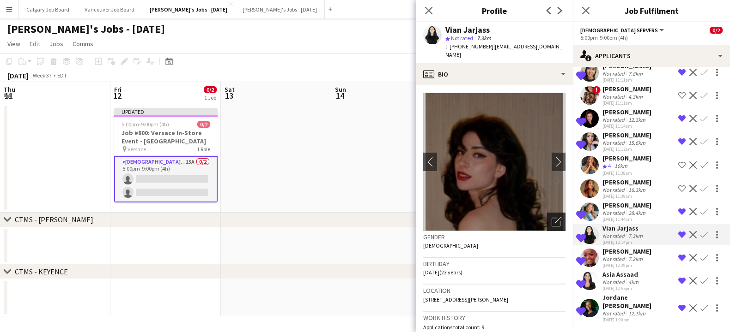
click at [555, 217] on icon "Open photos pop-in" at bounding box center [556, 222] width 10 height 10
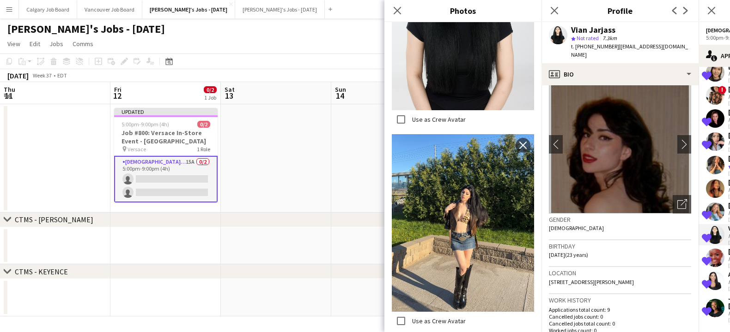
scroll to position [784, 0]
click at [612, 249] on div "Birthday [DEMOGRAPHIC_DATA] (23 years)" at bounding box center [620, 254] width 142 height 27
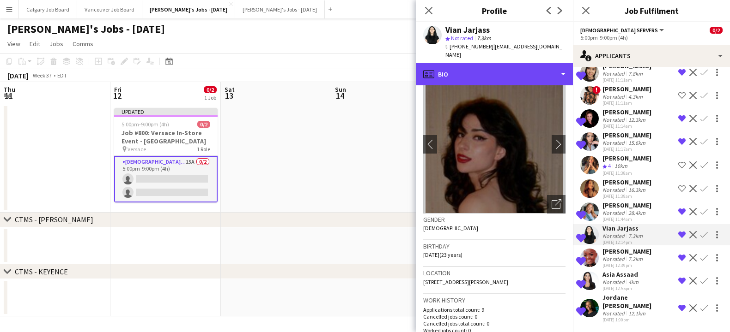
drag, startPoint x: 470, startPoint y: 60, endPoint x: 479, endPoint y: 93, distance: 34.1
click at [470, 63] on div "profile Bio" at bounding box center [494, 74] width 157 height 22
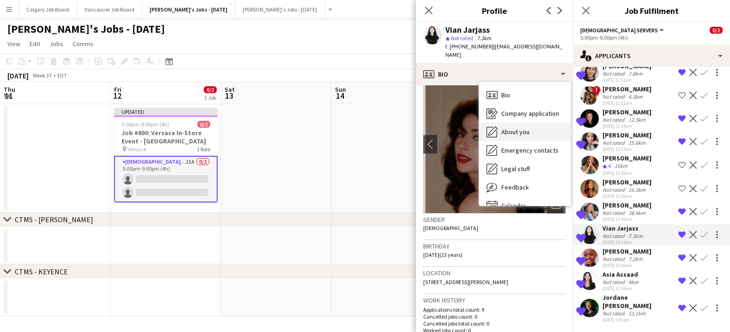
click at [500, 123] on div "About you About you" at bounding box center [524, 132] width 91 height 18
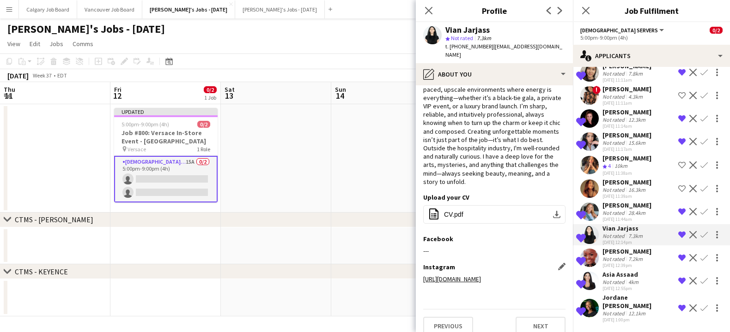
scroll to position [95, 0]
click at [481, 276] on link "[URL][DOMAIN_NAME]" at bounding box center [452, 280] width 58 height 8
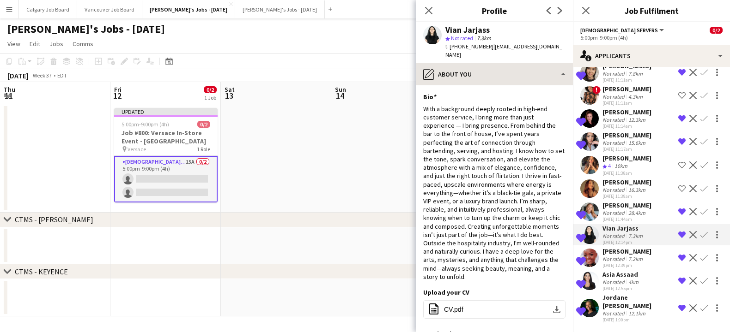
scroll to position [0, 0]
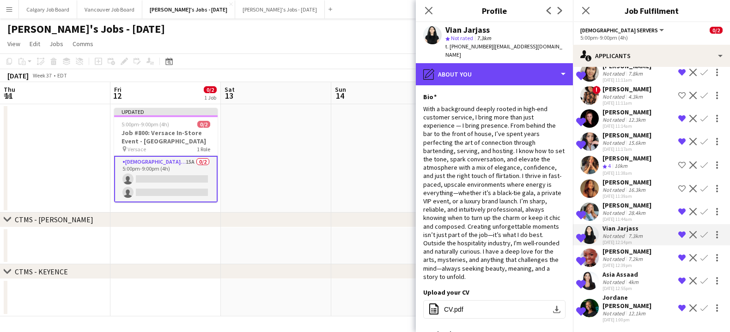
drag, startPoint x: 507, startPoint y: 60, endPoint x: 516, endPoint y: 87, distance: 28.9
click at [507, 63] on div "pencil4 About you" at bounding box center [494, 74] width 157 height 22
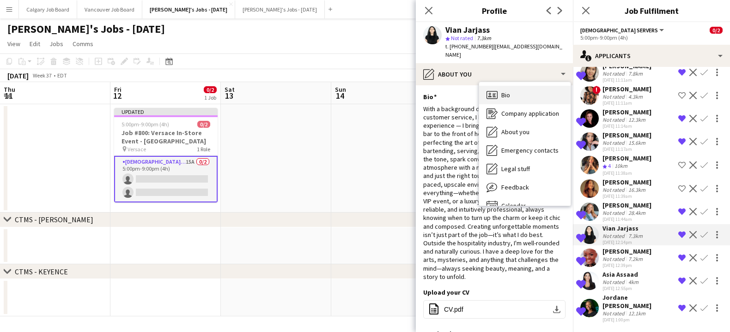
click at [519, 86] on div "Bio Bio" at bounding box center [524, 95] width 91 height 18
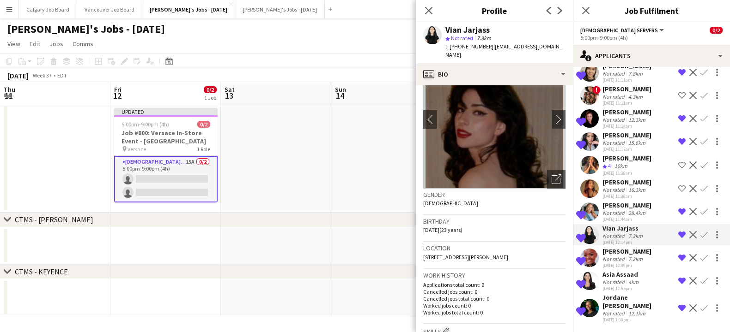
scroll to position [40, 0]
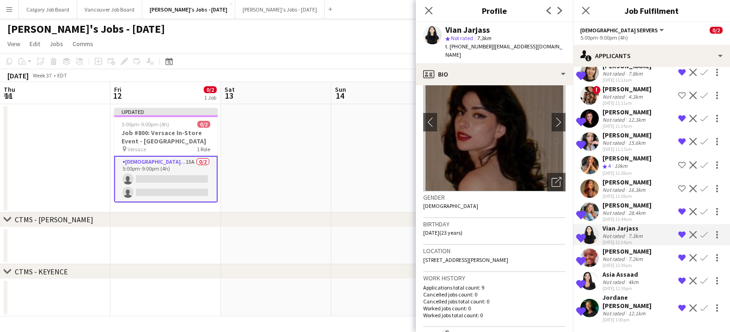
drag, startPoint x: 549, startPoint y: 168, endPoint x: 547, endPoint y: 172, distance: 5.4
click at [549, 173] on div "Open photos pop-in" at bounding box center [556, 182] width 18 height 18
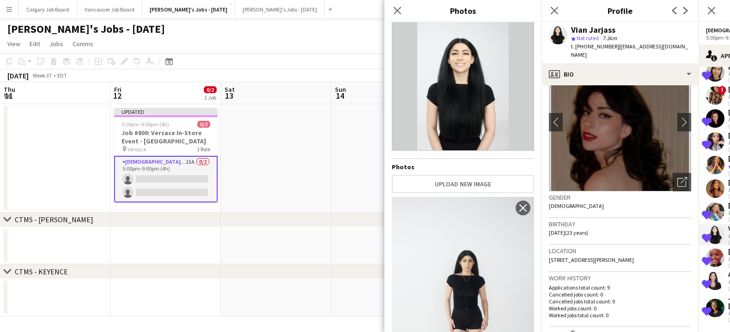
scroll to position [24, 0]
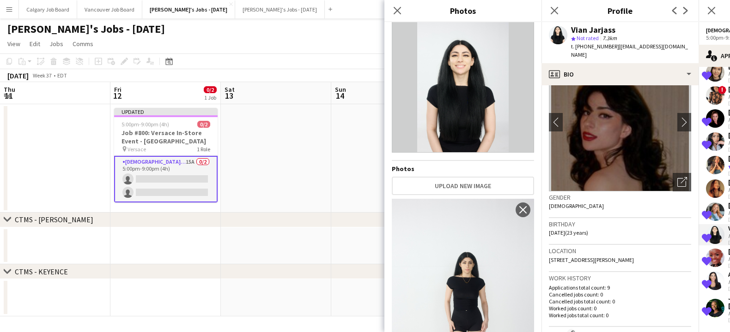
click at [625, 208] on div "Gender [DEMOGRAPHIC_DATA]" at bounding box center [620, 205] width 142 height 27
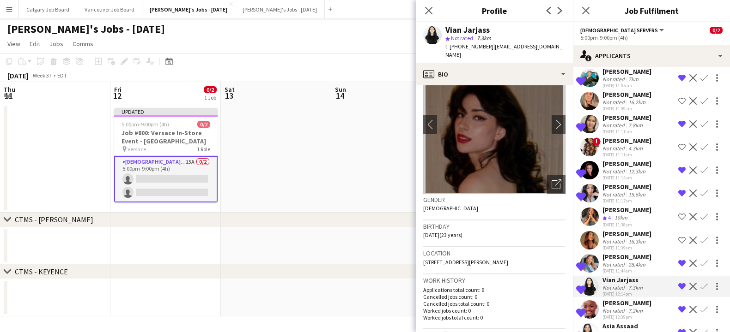
scroll to position [85, 0]
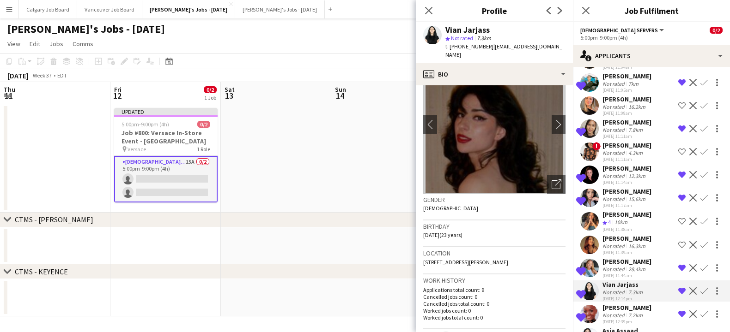
click at [680, 174] on app-icon "Remove crew from shortlist" at bounding box center [681, 174] width 7 height 7
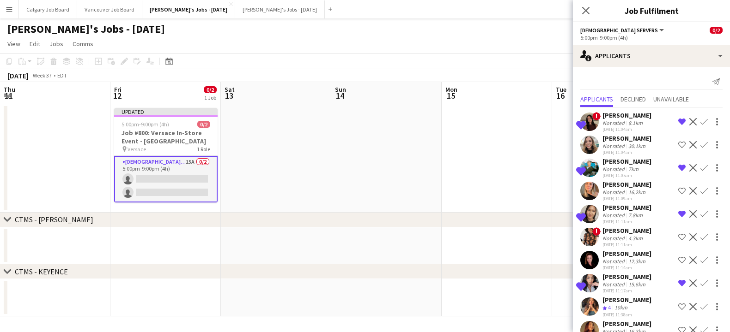
scroll to position [0, 0]
click at [633, 165] on div "[PERSON_NAME]" at bounding box center [626, 161] width 49 height 8
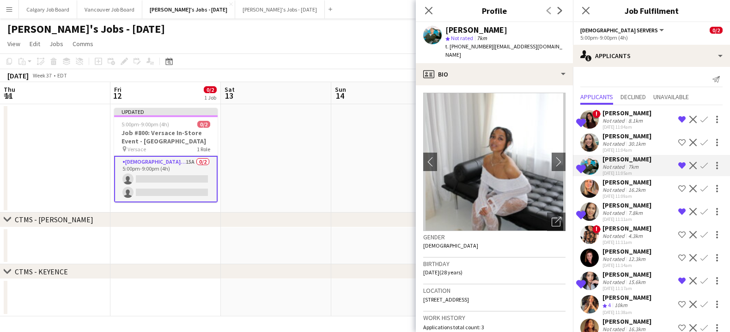
click at [626, 117] on div "[PERSON_NAME] Not rated 8.1km [DATE] 11:04am" at bounding box center [626, 119] width 49 height 21
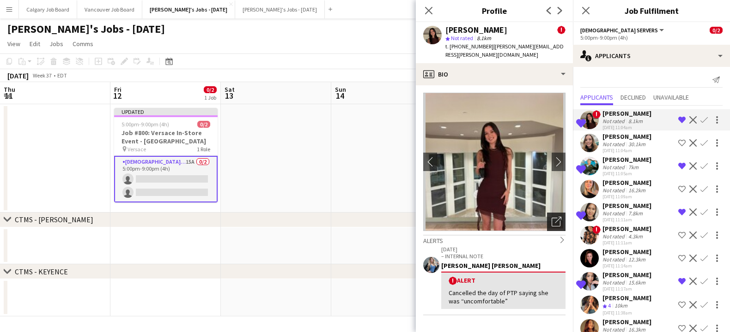
click at [554, 213] on div "Open photos pop-in" at bounding box center [556, 222] width 18 height 18
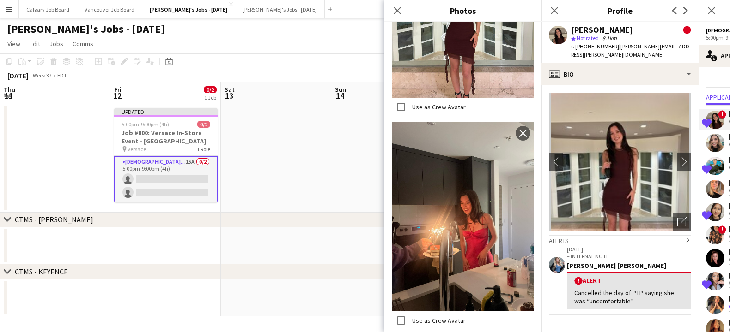
scroll to position [957, 0]
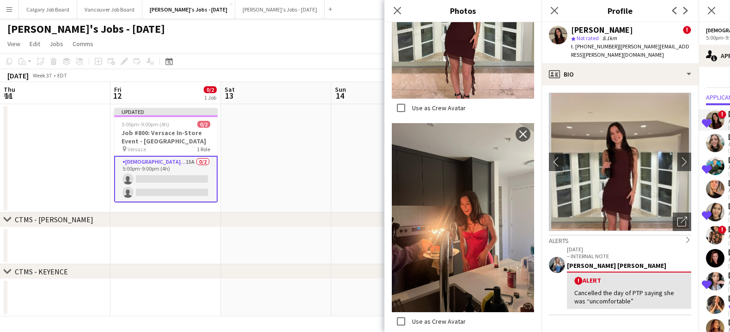
click at [609, 245] on app-crew-profile-feedback-alert "[DATE] – INTERNAL NOTE [PERSON_NAME] [PERSON_NAME] ! Alert Cancelled the day of…" at bounding box center [620, 280] width 142 height 71
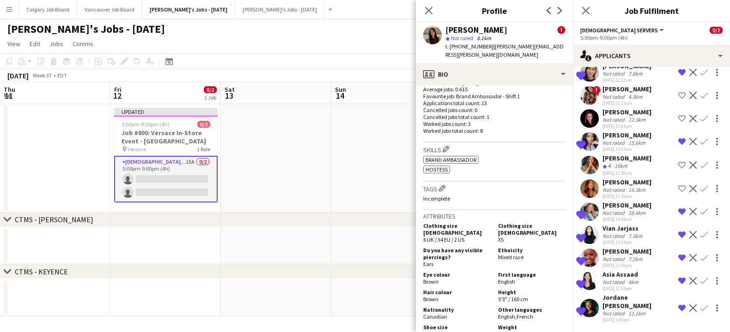
scroll to position [142, 0]
click at [621, 286] on div "Not rated" at bounding box center [614, 282] width 24 height 7
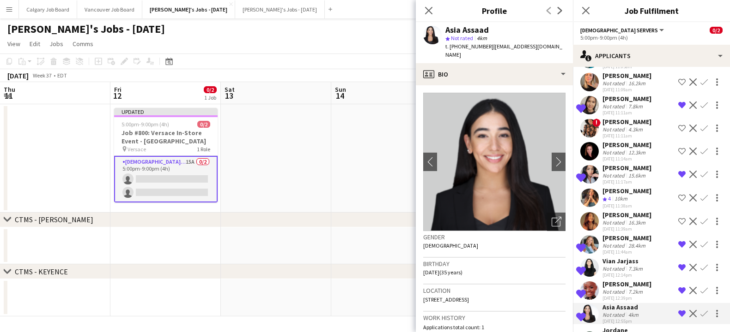
click at [624, 265] on div "Not rated" at bounding box center [614, 268] width 24 height 7
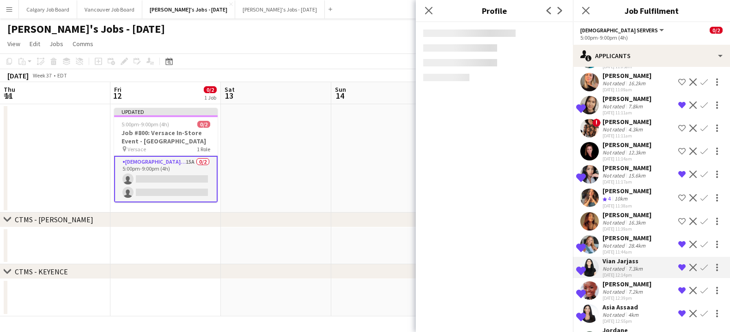
scroll to position [114, 0]
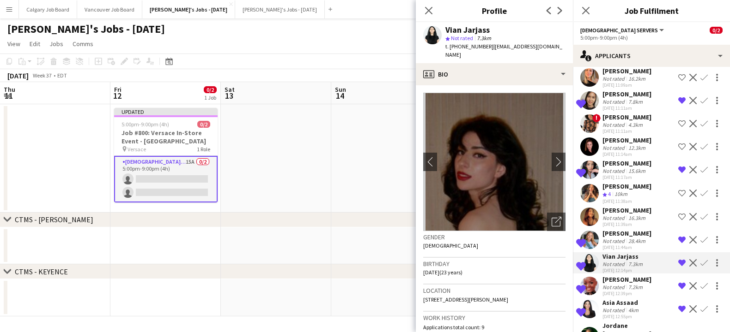
click at [620, 235] on div "[PERSON_NAME]" at bounding box center [626, 233] width 49 height 8
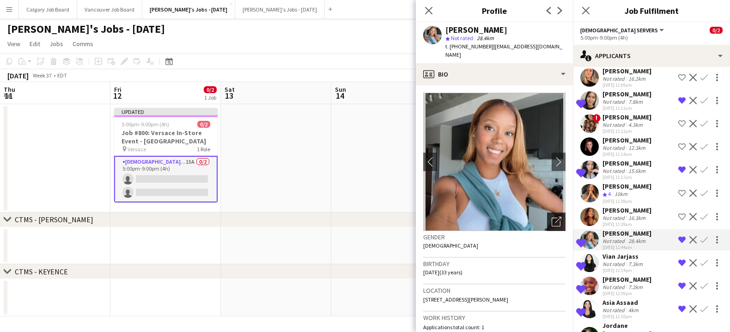
click at [554, 217] on icon "Open photos pop-in" at bounding box center [556, 222] width 10 height 10
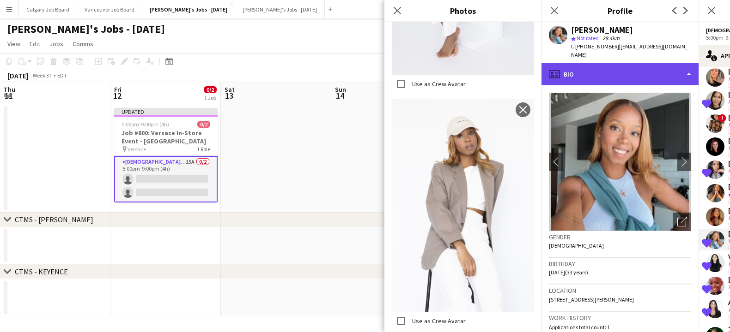
click at [634, 63] on div "profile Bio" at bounding box center [619, 74] width 157 height 22
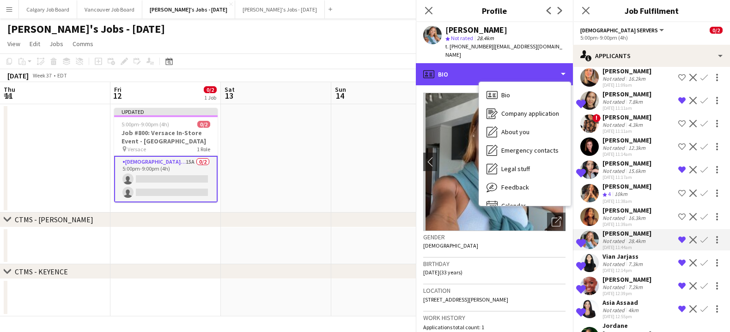
scroll to position [836, 0]
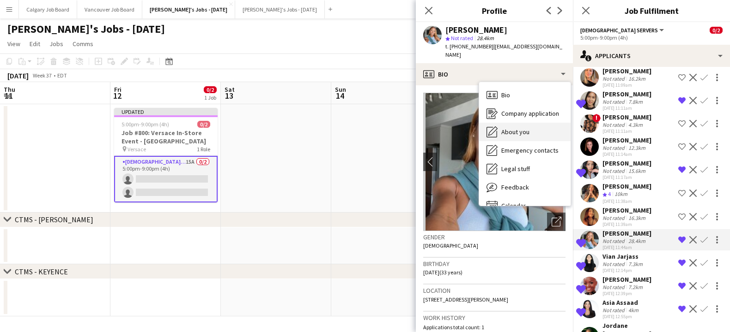
click at [531, 123] on div "About you About you" at bounding box center [524, 132] width 91 height 18
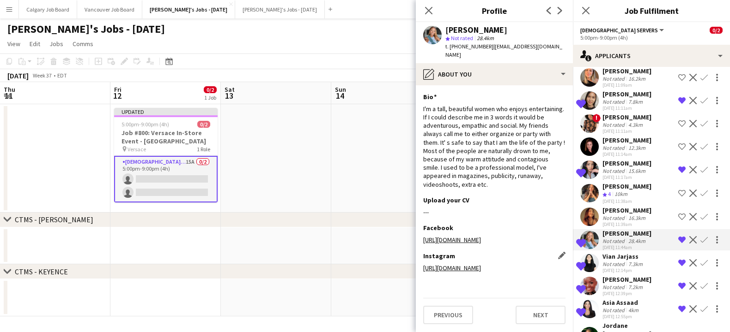
click at [481, 264] on link "[URL][DOMAIN_NAME]" at bounding box center [452, 268] width 58 height 8
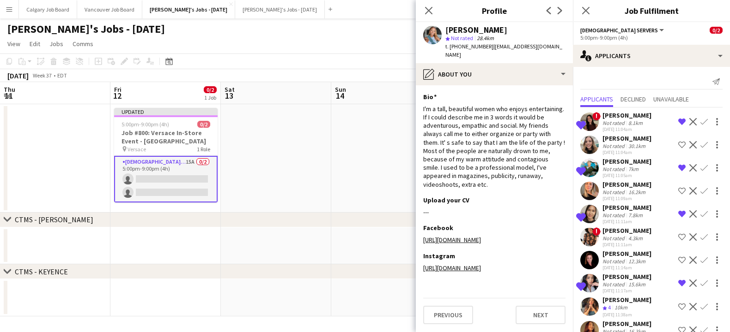
scroll to position [0, 0]
click at [85, 123] on app-date-cell at bounding box center [55, 158] width 110 height 109
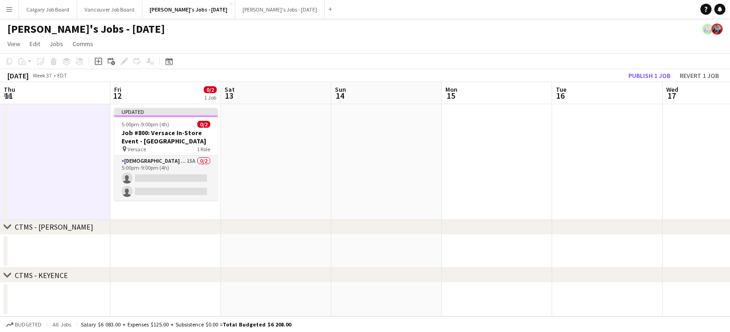
click at [648, 83] on app-board-header-date "Tue 16" at bounding box center [607, 93] width 110 height 22
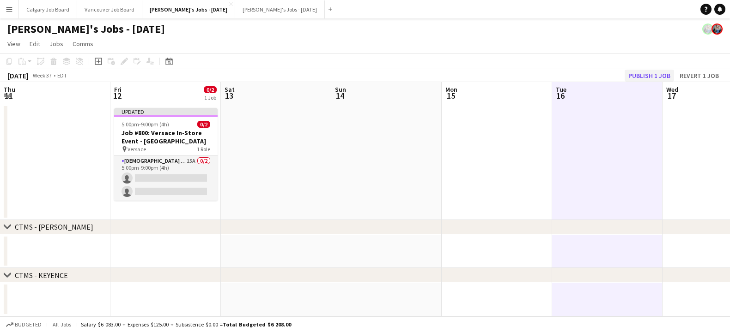
click at [639, 77] on button "Publish 1 job" at bounding box center [648, 76] width 49 height 12
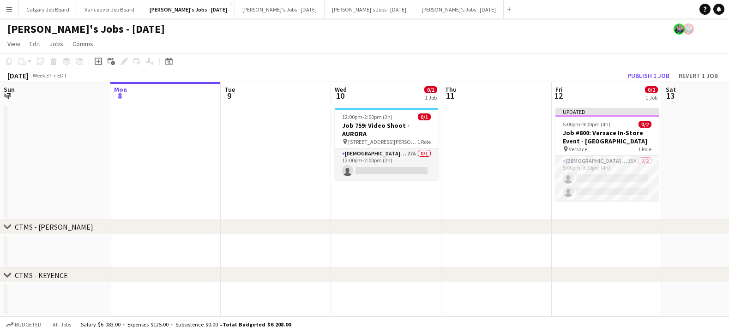
scroll to position [0, 226]
